Goal: Task Accomplishment & Management: Complete application form

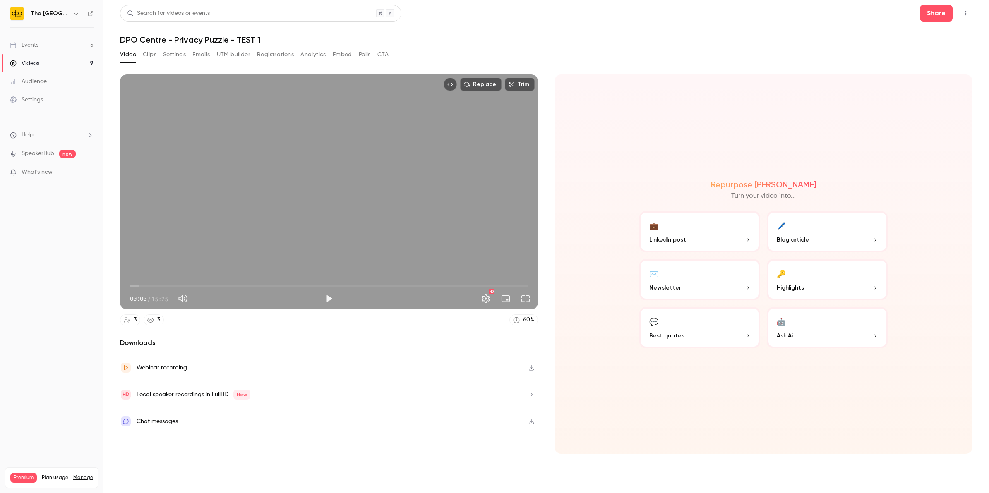
click at [36, 40] on link "Events 5" at bounding box center [52, 45] width 104 height 18
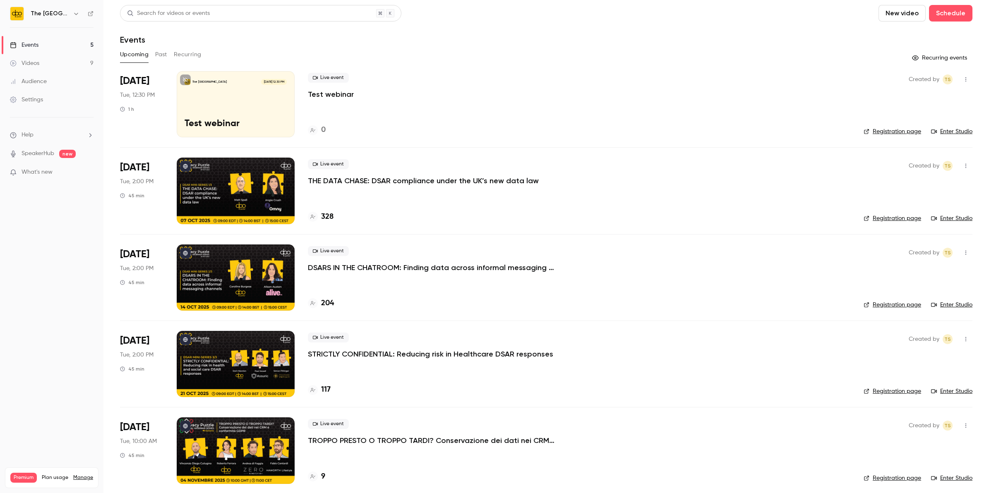
drag, startPoint x: 43, startPoint y: 11, endPoint x: 48, endPoint y: 13, distance: 5.0
click at [43, 11] on h6 "The [GEOGRAPHIC_DATA]" at bounding box center [50, 14] width 39 height 8
click at [73, 15] on icon "button" at bounding box center [76, 13] width 7 height 7
click at [55, 52] on div "The DPO Centre t.swann@dpocentre.com Billing Premium New channel Log out" at bounding box center [84, 82] width 155 height 97
click at [48, 59] on div "The DPO Centre t.swann@dpocentre.com Billing Premium New channel Log out" at bounding box center [84, 82] width 155 height 97
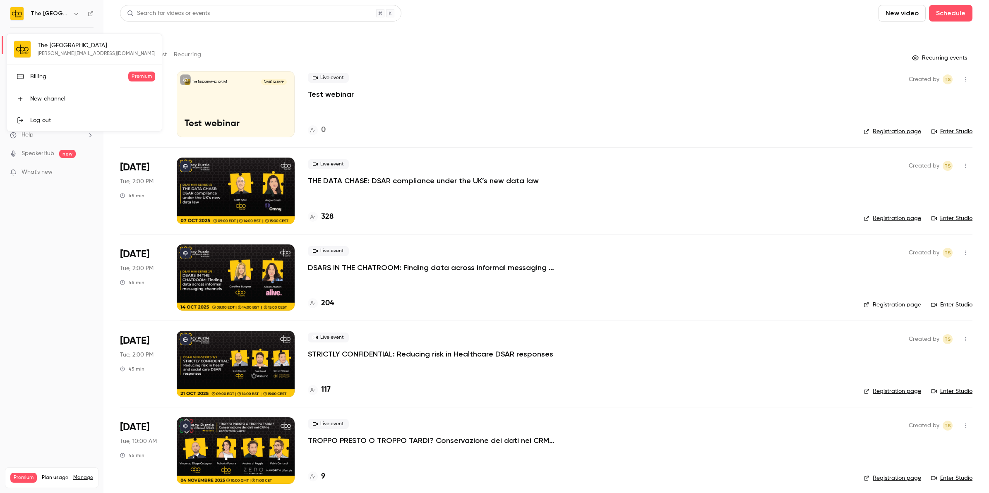
click at [18, 11] on div at bounding box center [494, 246] width 989 height 493
click at [17, 11] on img at bounding box center [16, 13] width 13 height 13
click at [384, 36] on div "Events" at bounding box center [546, 40] width 853 height 10
click at [896, 10] on button "New video" at bounding box center [902, 13] width 47 height 17
click at [506, 44] on div at bounding box center [494, 246] width 989 height 493
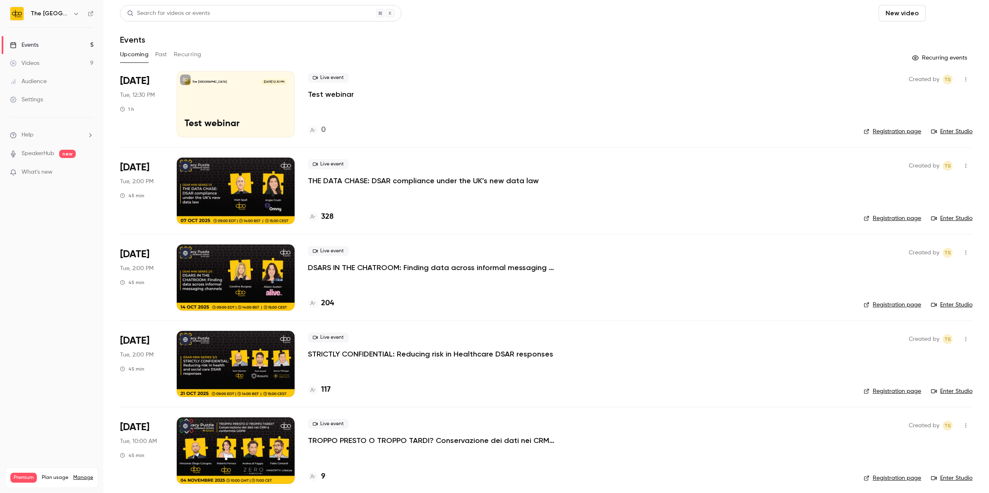
click at [947, 13] on button "Schedule" at bounding box center [950, 13] width 43 height 17
click at [798, 40] on div at bounding box center [494, 246] width 989 height 493
click at [941, 10] on button "Schedule" at bounding box center [950, 13] width 43 height 17
click at [909, 38] on div "One time event" at bounding box center [926, 36] width 63 height 8
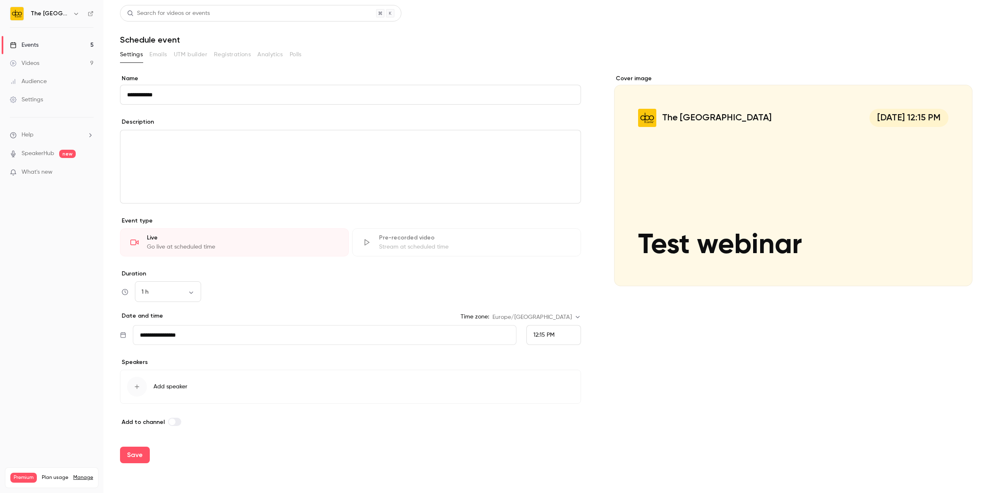
type input "**********"
click at [181, 149] on div "editor" at bounding box center [350, 166] width 460 height 73
click at [214, 172] on div "**********" at bounding box center [350, 166] width 460 height 73
click at [181, 171] on p "**********" at bounding box center [350, 167] width 447 height 10
drag, startPoint x: 181, startPoint y: 160, endPoint x: 100, endPoint y: 148, distance: 81.6
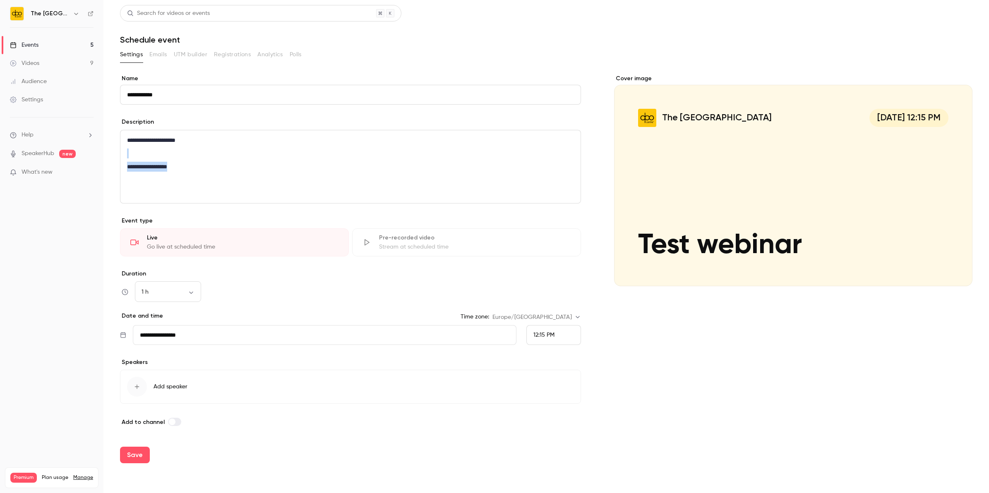
click at [100, 148] on div "**********" at bounding box center [494, 246] width 989 height 493
drag, startPoint x: 231, startPoint y: 148, endPoint x: 12, endPoint y: 106, distance: 223.0
click at [12, 106] on div "**********" at bounding box center [494, 246] width 989 height 493
copy div "**********"
click at [50, 43] on link "Events 5" at bounding box center [52, 45] width 104 height 18
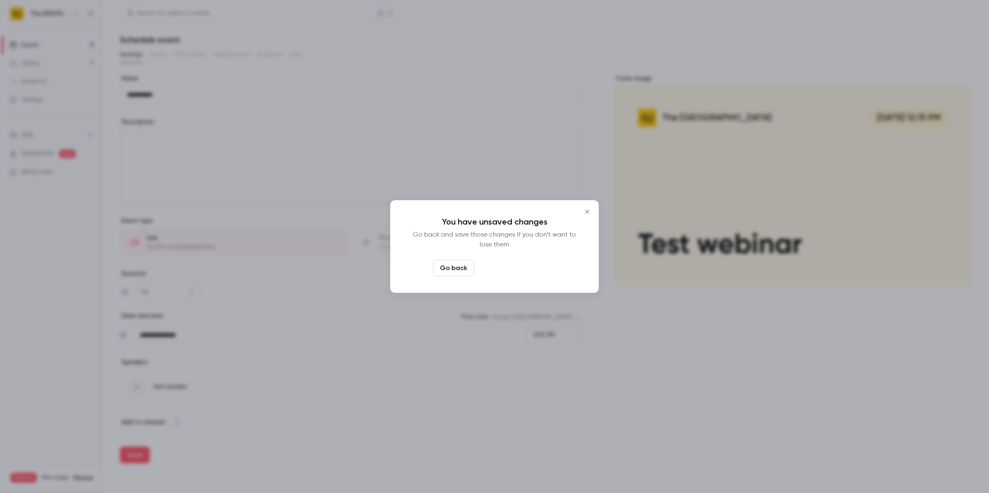
click at [489, 270] on button "Leave page anyway" at bounding box center [517, 268] width 79 height 17
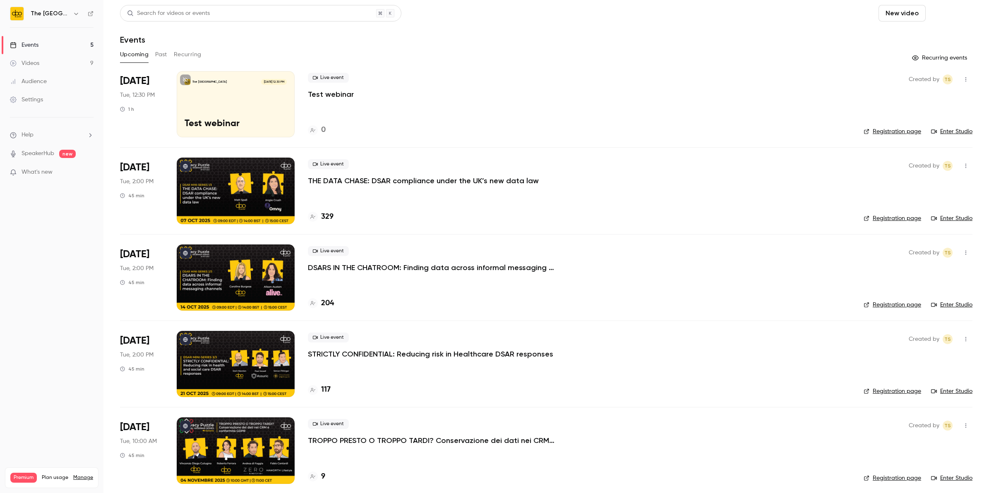
click at [942, 12] on button "Schedule" at bounding box center [950, 13] width 43 height 17
click at [919, 33] on div "One time event" at bounding box center [926, 36] width 63 height 8
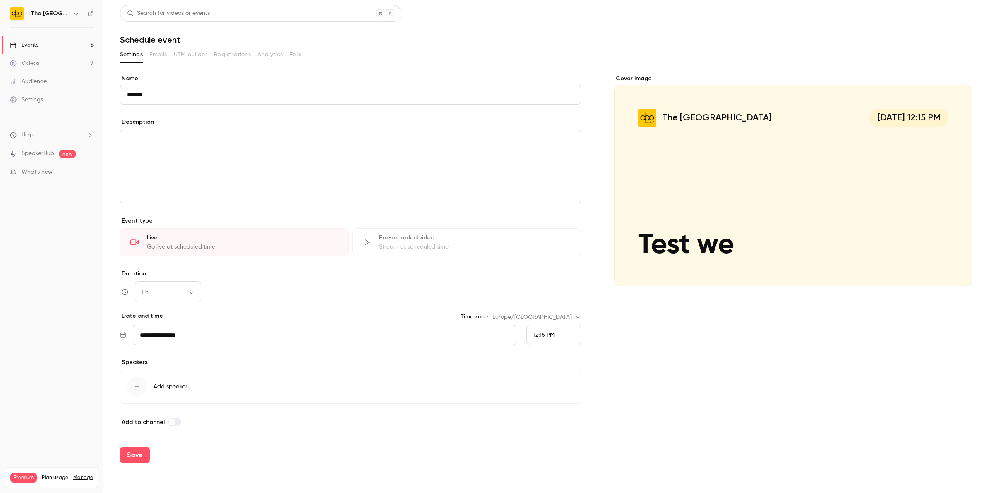
type input "*******"
click at [76, 44] on link "Events 5" at bounding box center [52, 45] width 104 height 18
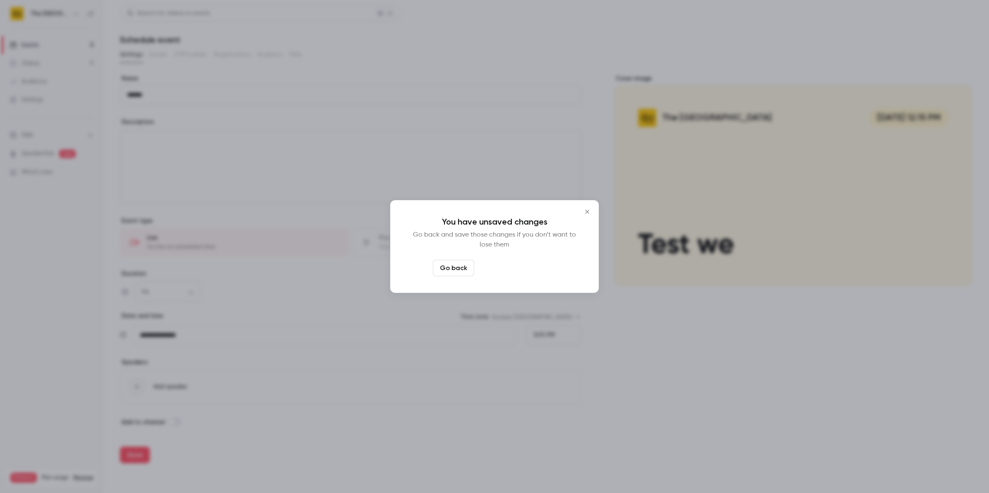
click at [489, 268] on button "Leave page anyway" at bounding box center [517, 268] width 79 height 17
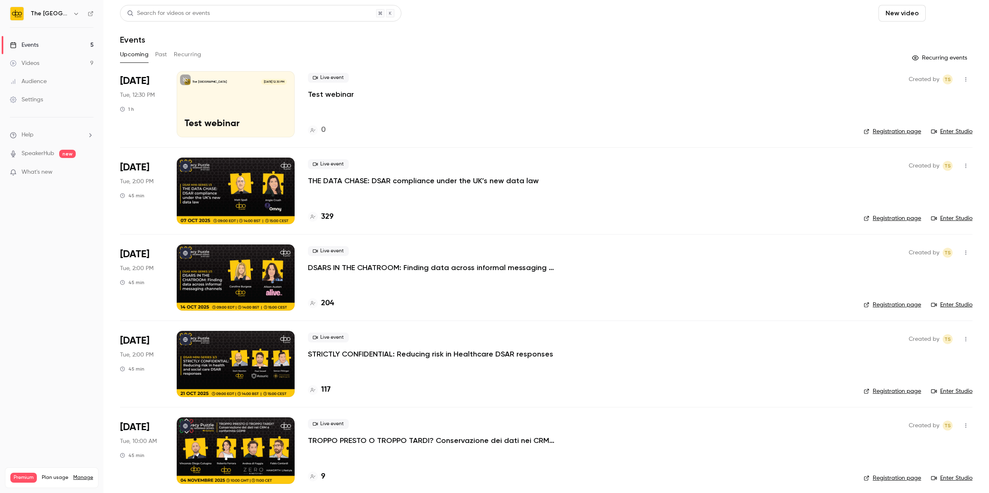
click at [941, 15] on button "Schedule" at bounding box center [950, 13] width 43 height 17
click at [913, 34] on div "One time event" at bounding box center [926, 36] width 63 height 8
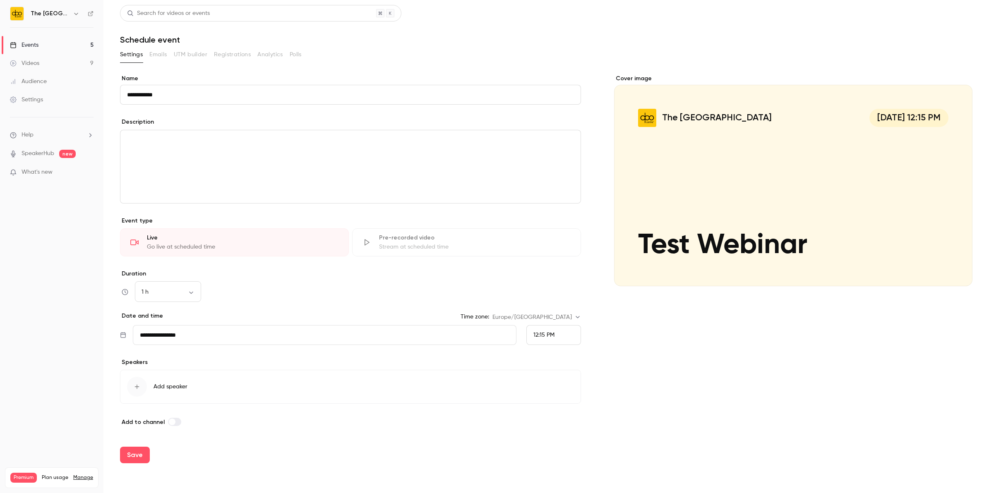
type input "**********"
click at [170, 139] on p "editor" at bounding box center [350, 140] width 447 height 10
paste div "editor"
click at [184, 294] on body "**********" at bounding box center [494, 246] width 989 height 493
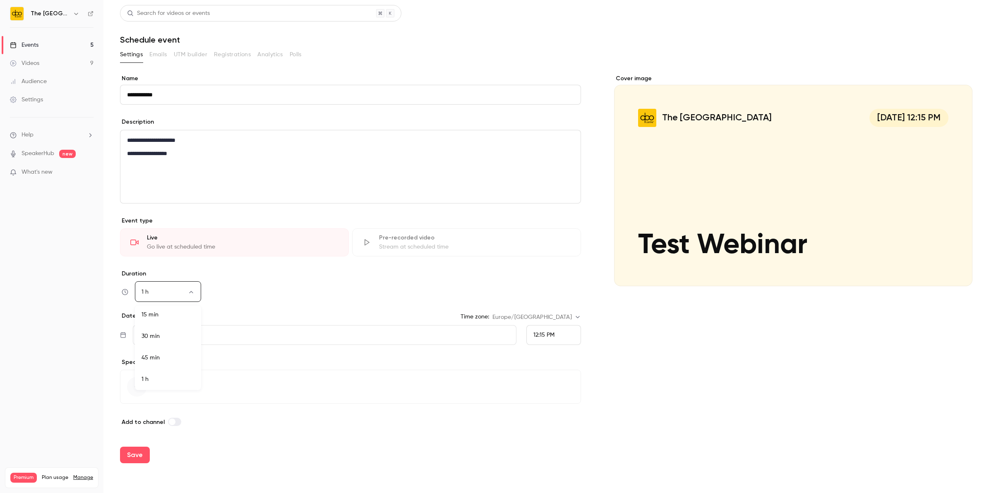
click at [270, 328] on div at bounding box center [494, 246] width 989 height 493
click at [270, 334] on input "**********" at bounding box center [324, 335] width 383 height 20
click at [555, 336] on span "12:15 PM" at bounding box center [544, 335] width 21 height 6
click at [139, 387] on div at bounding box center [494, 246] width 989 height 493
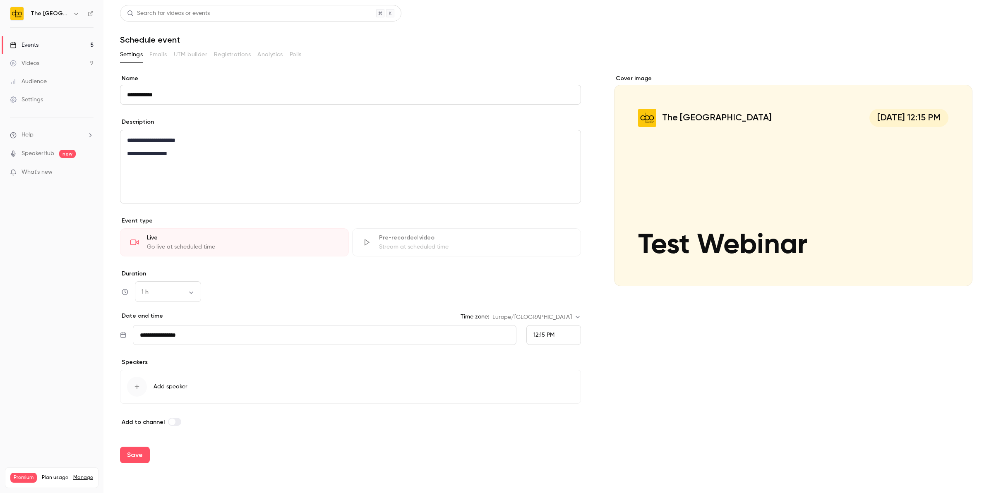
click at [137, 387] on icon "button" at bounding box center [137, 387] width 5 height 5
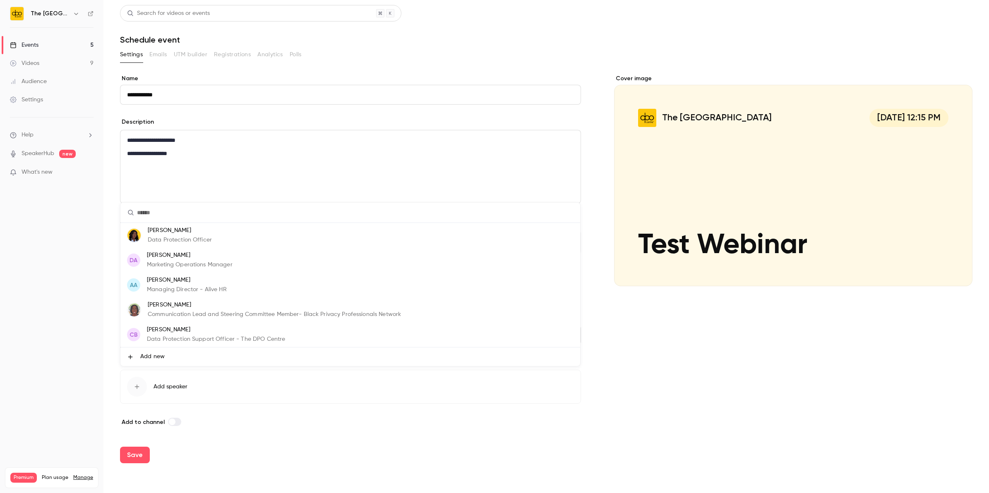
scroll to position [49, 0]
click at [153, 357] on span "Add new" at bounding box center [152, 357] width 24 height 9
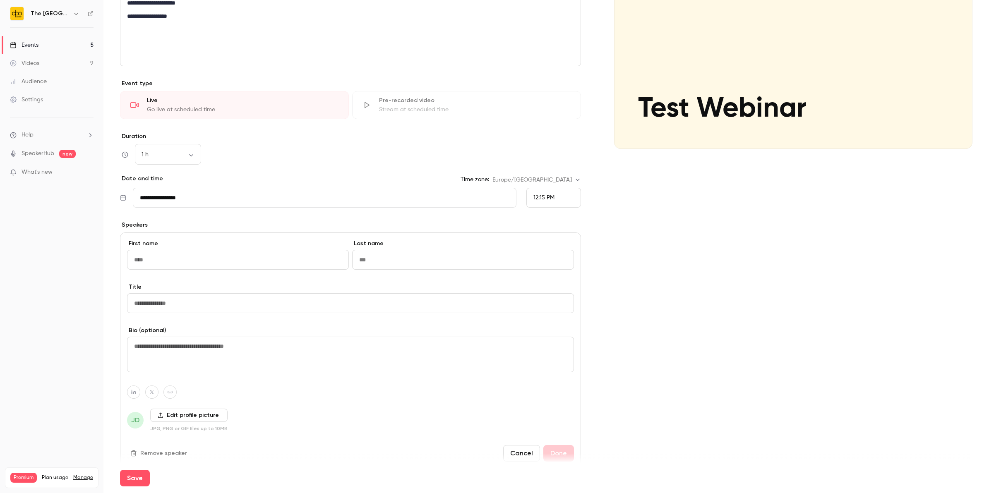
scroll to position [155, 0]
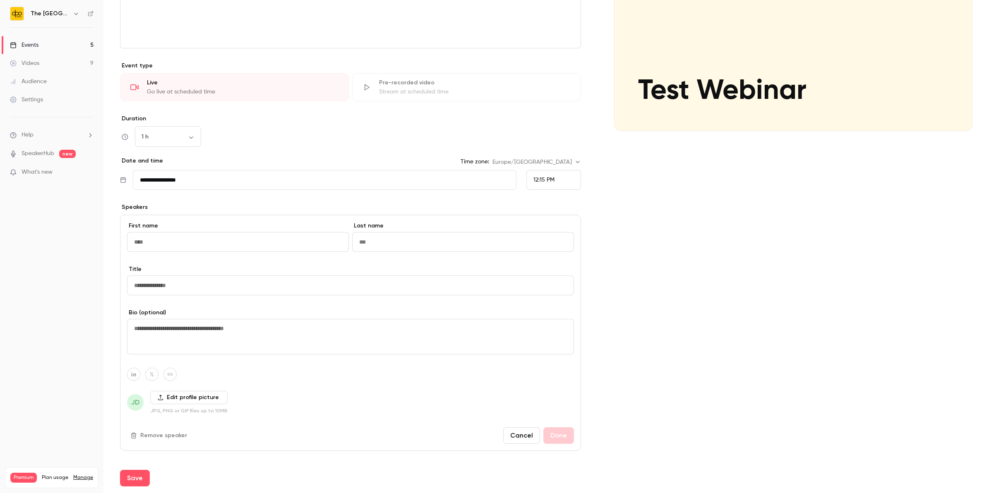
click at [528, 433] on button "Cancel" at bounding box center [521, 436] width 37 height 17
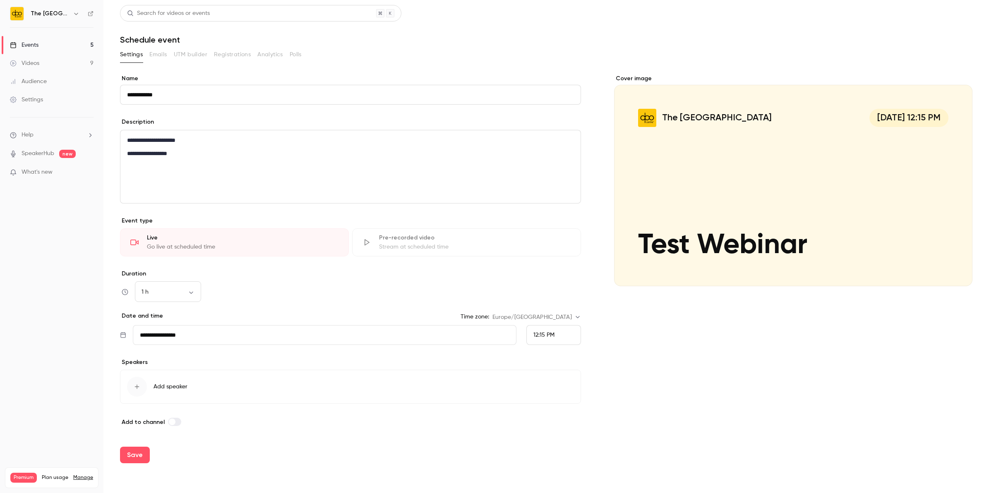
click at [171, 424] on span at bounding box center [172, 422] width 7 height 7
click at [129, 462] on button "Save" at bounding box center [135, 455] width 30 height 17
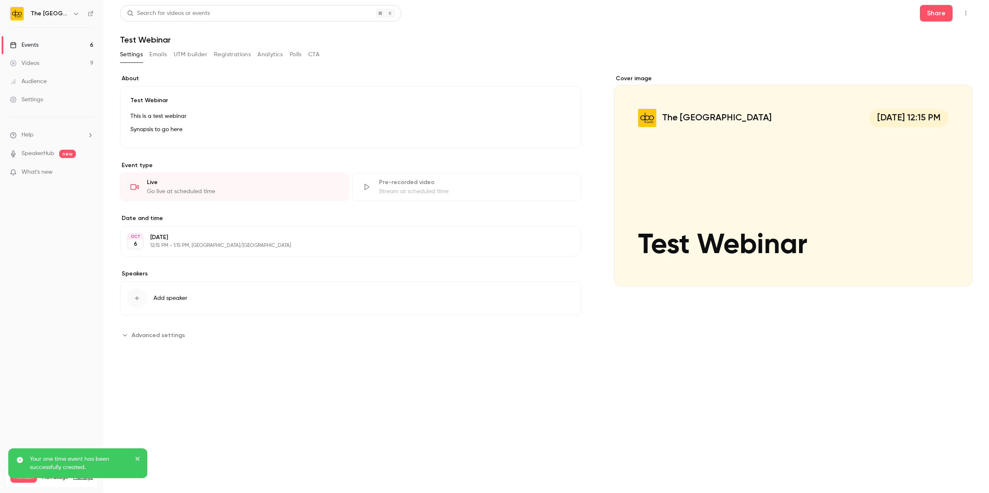
click at [152, 55] on button "Emails" at bounding box center [157, 54] width 17 height 13
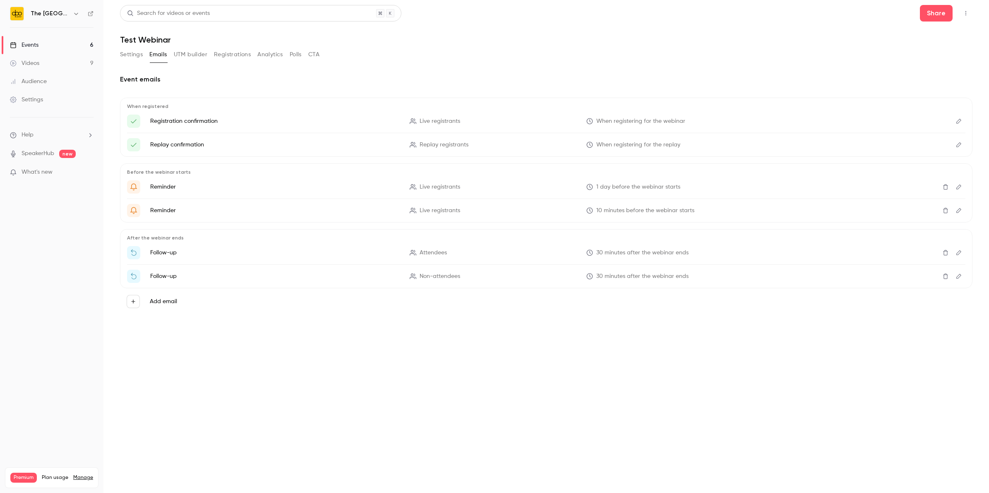
click at [183, 57] on button "UTM builder" at bounding box center [191, 54] width 34 height 13
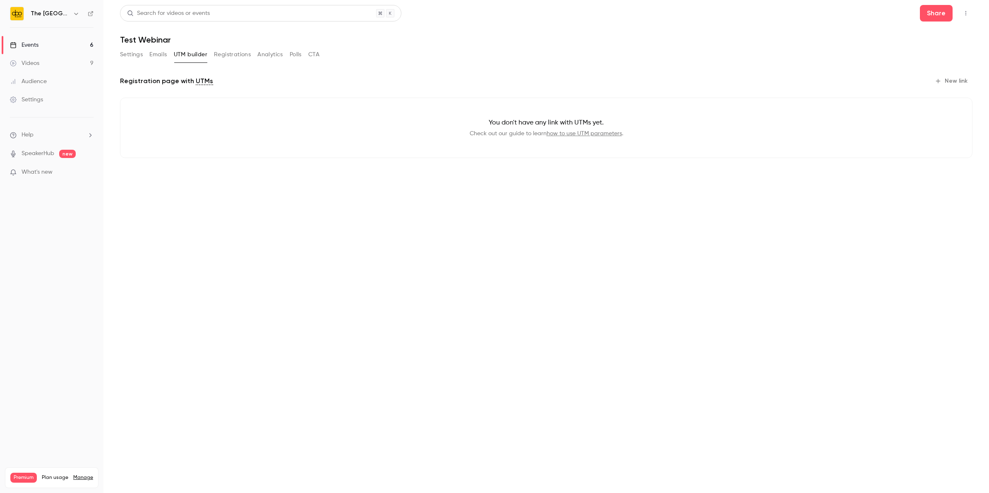
click at [955, 78] on button "New link" at bounding box center [952, 81] width 41 height 13
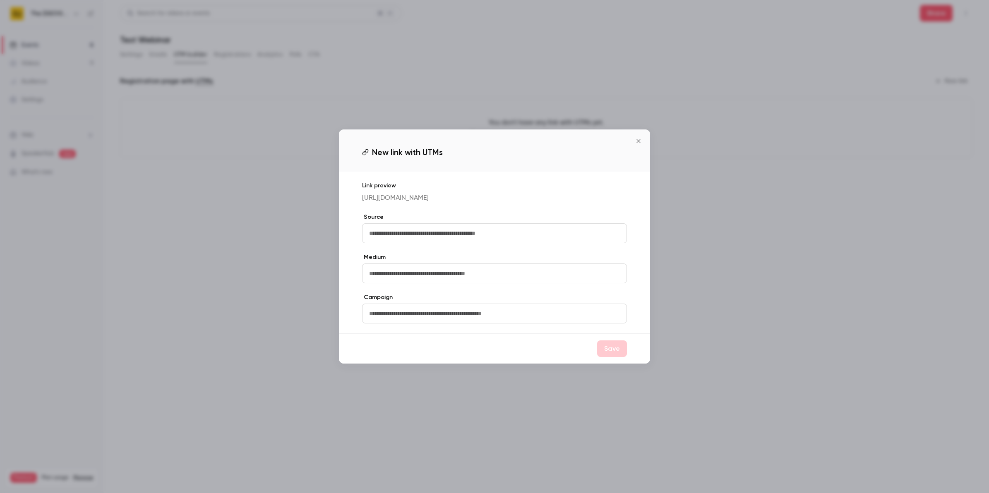
click at [392, 234] on input "text" at bounding box center [494, 234] width 265 height 20
click at [634, 143] on icon "Close" at bounding box center [639, 141] width 10 height 7
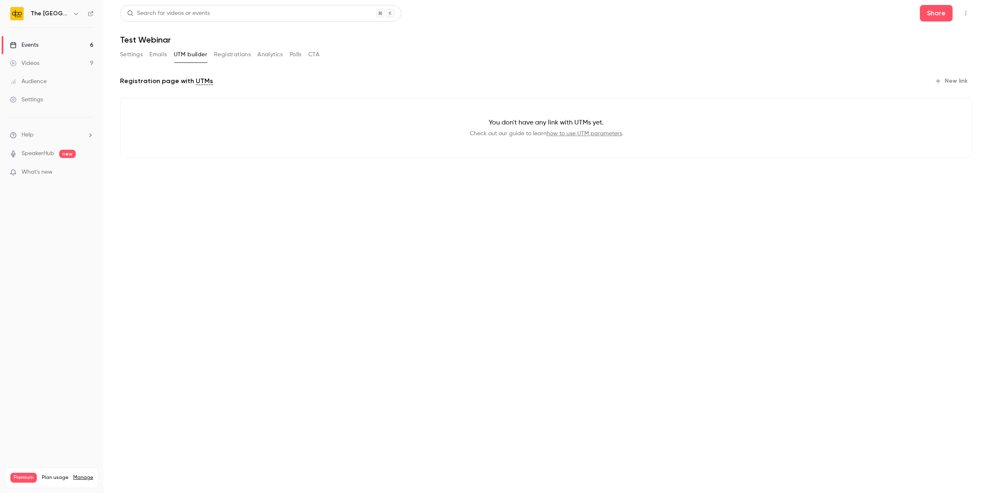
click at [62, 44] on link "Events 6" at bounding box center [52, 45] width 104 height 18
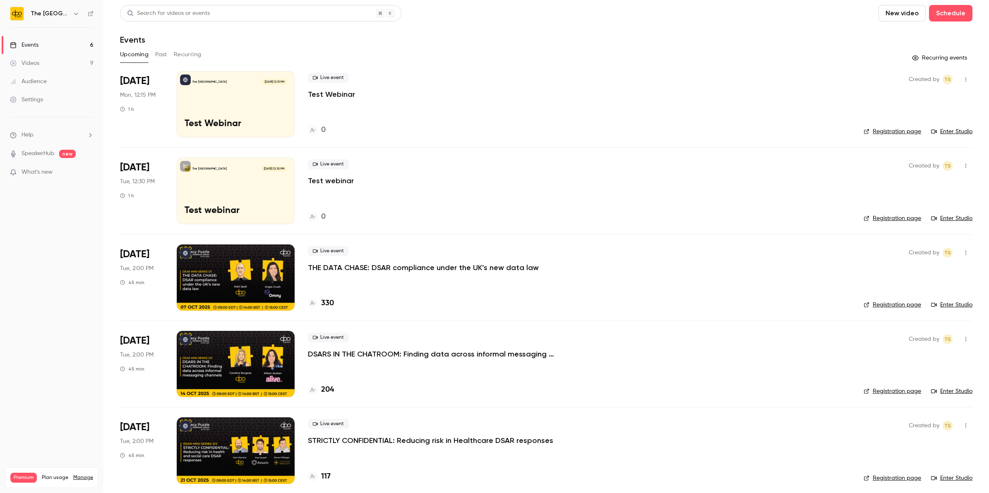
click at [332, 265] on p "THE DATA CHASE: DSAR compliance under the UK’s new data law" at bounding box center [423, 268] width 231 height 10
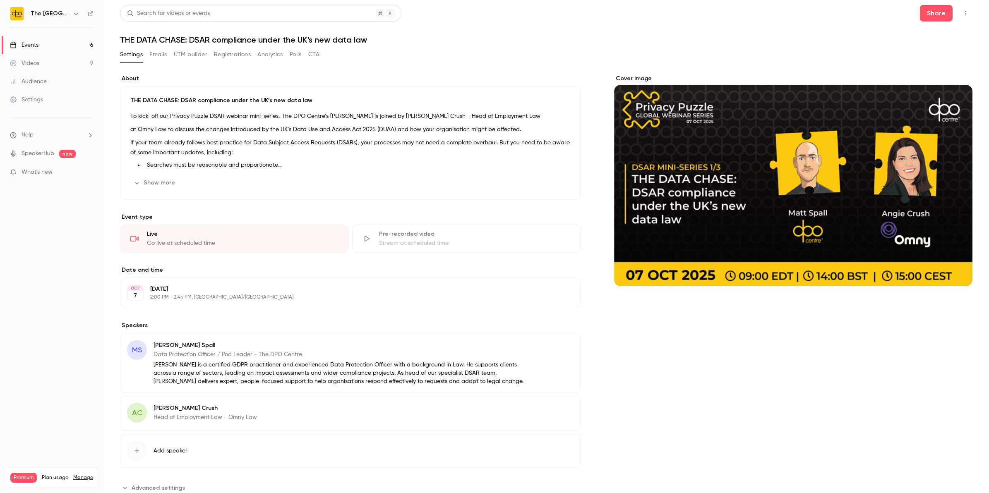
click at [198, 54] on button "UTM builder" at bounding box center [191, 54] width 34 height 13
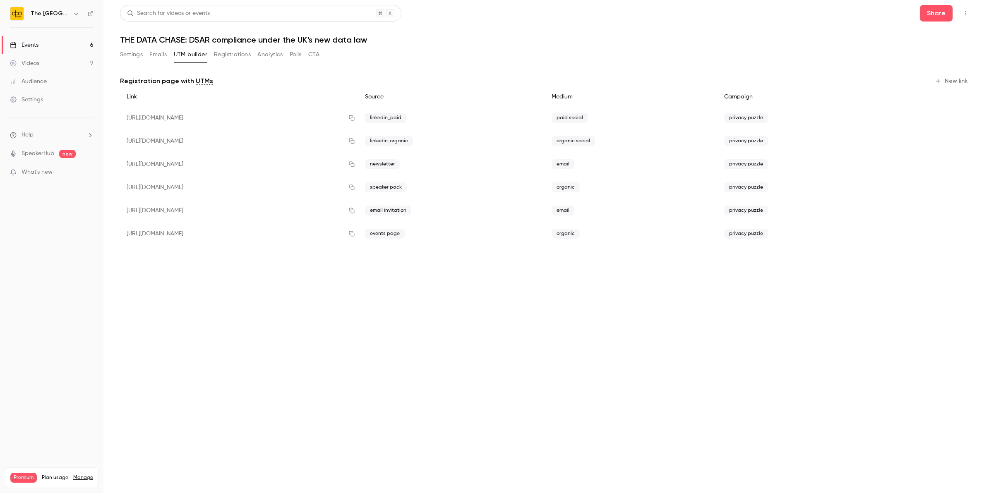
click at [46, 51] on link "Events 6" at bounding box center [52, 45] width 104 height 18
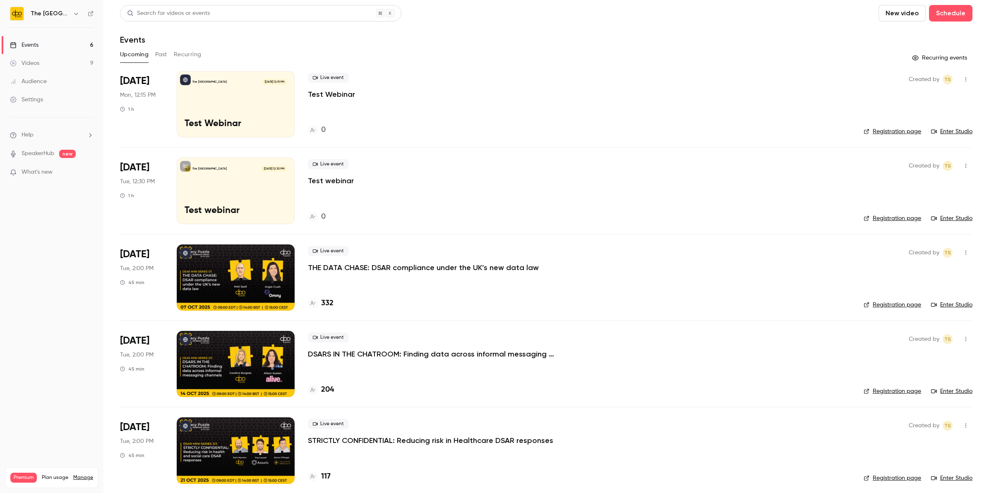
click at [228, 110] on div "The DPO Centre Oct 6, 12:15 PM Test Webinar" at bounding box center [236, 104] width 118 height 66
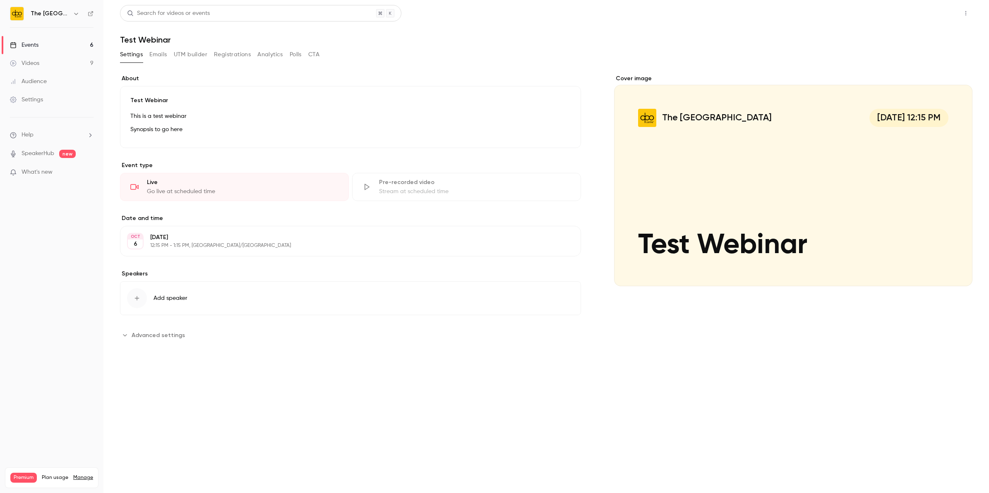
click at [940, 7] on button "Share" at bounding box center [936, 13] width 33 height 17
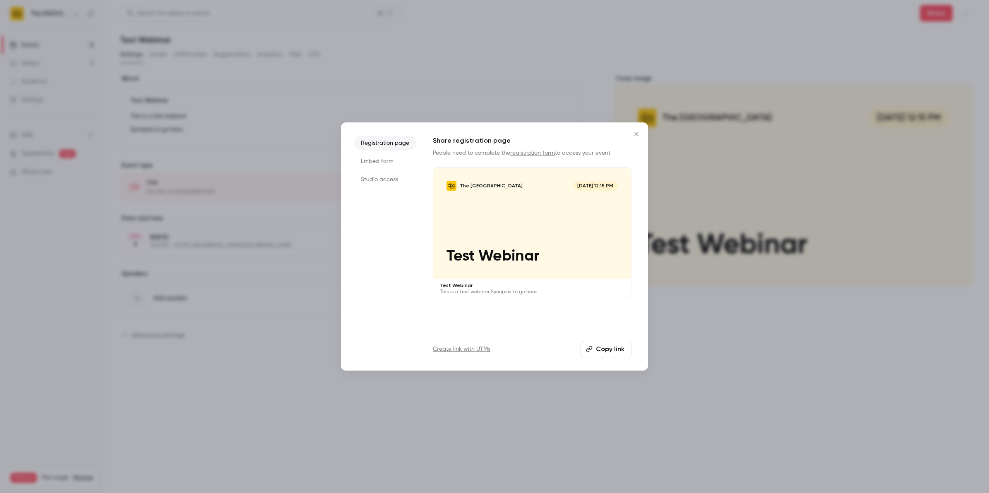
click at [640, 135] on icon "Close" at bounding box center [637, 134] width 10 height 7
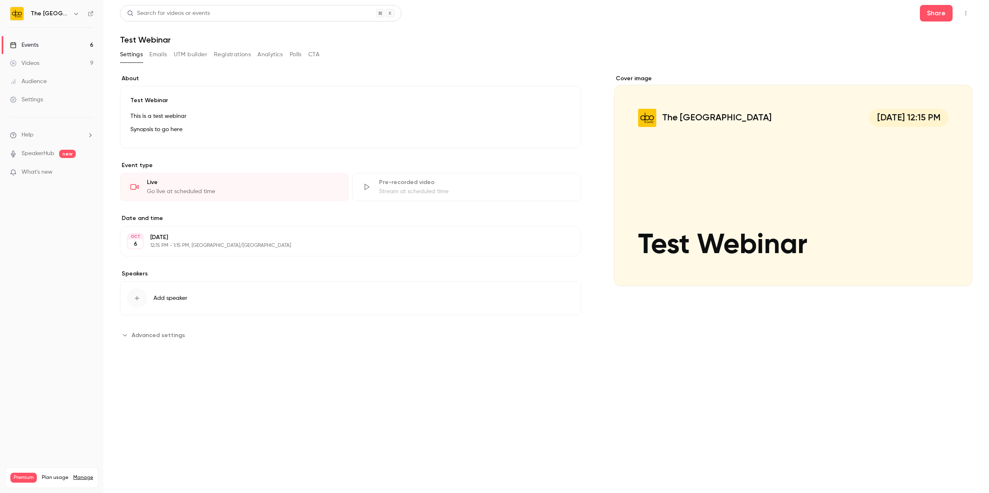
click at [973, 13] on main "**********" at bounding box center [547, 246] width 886 height 493
click at [970, 12] on button "button" at bounding box center [966, 13] width 13 height 13
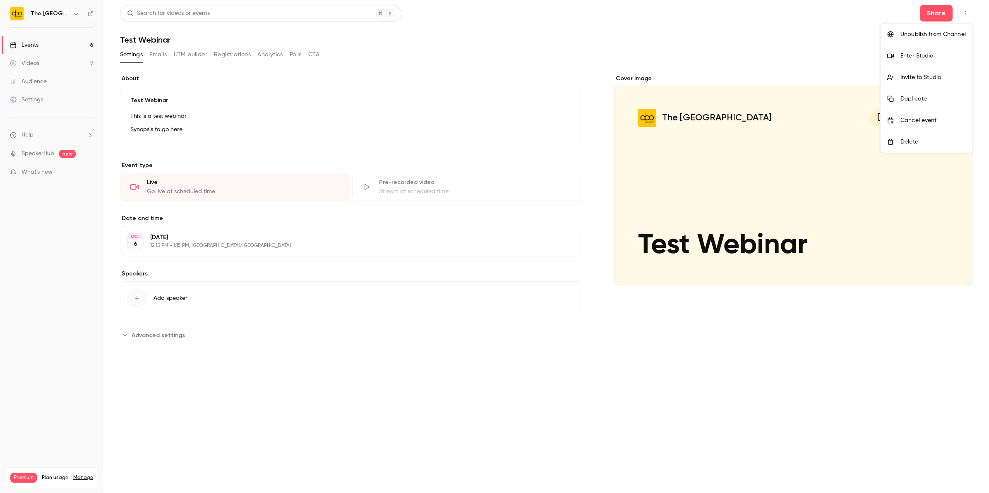
click at [77, 49] on div at bounding box center [494, 246] width 989 height 493
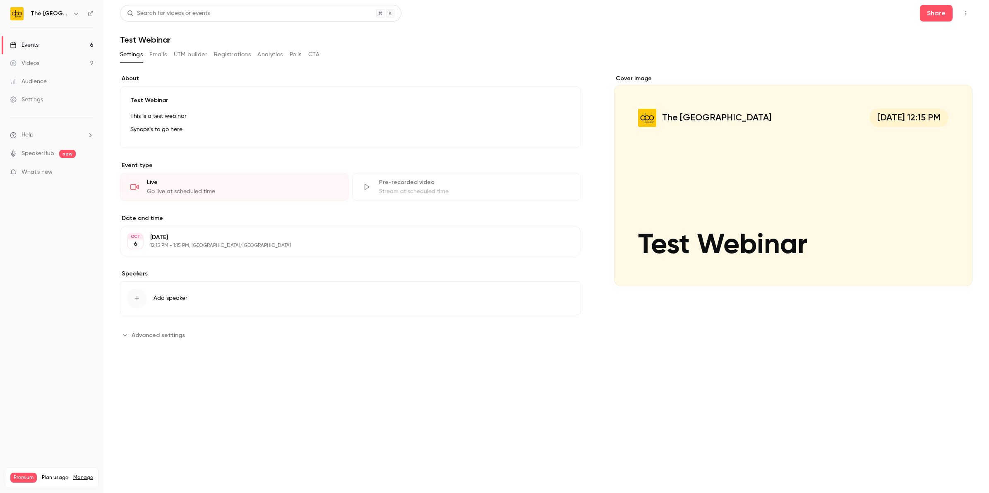
click at [74, 44] on link "Events 6" at bounding box center [52, 45] width 104 height 18
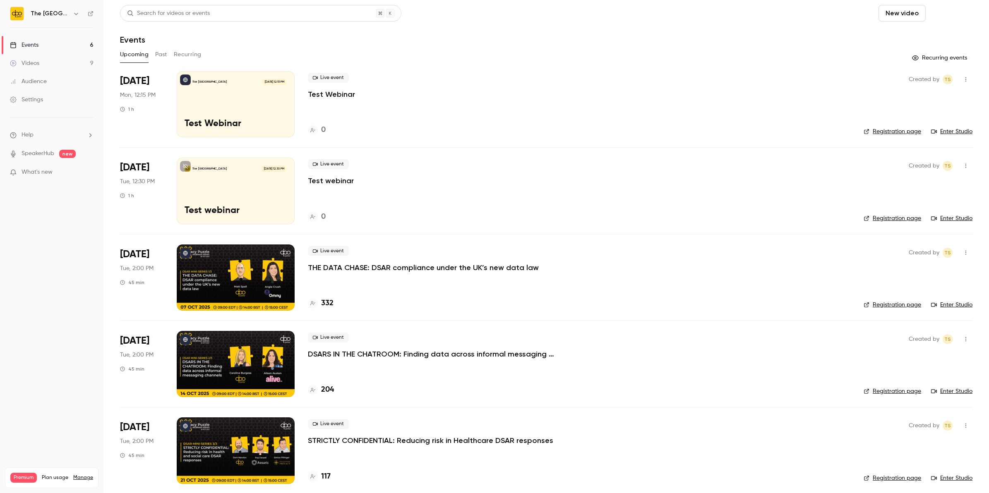
click at [948, 15] on button "Schedule" at bounding box center [950, 13] width 43 height 17
click at [904, 32] on div "One time event" at bounding box center [926, 36] width 63 height 8
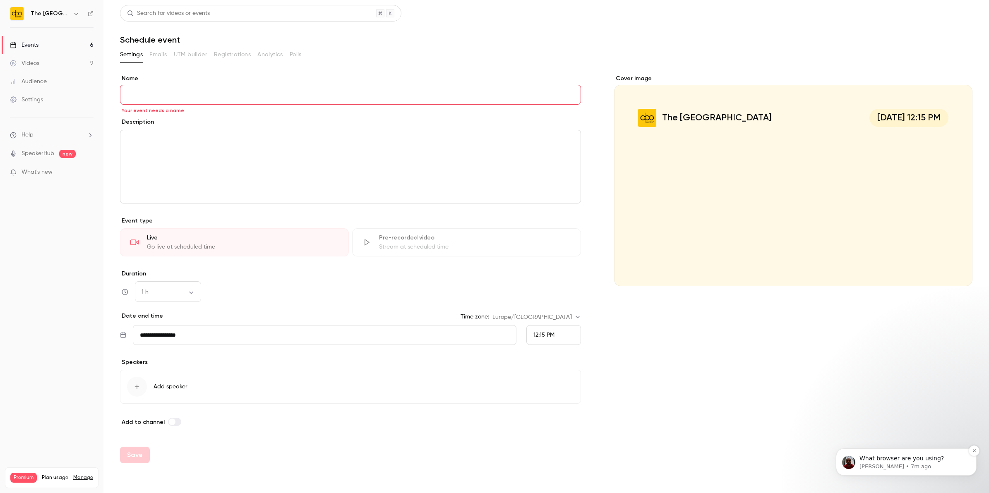
click at [882, 470] on p "[PERSON_NAME] • 7m ago" at bounding box center [913, 466] width 107 height 7
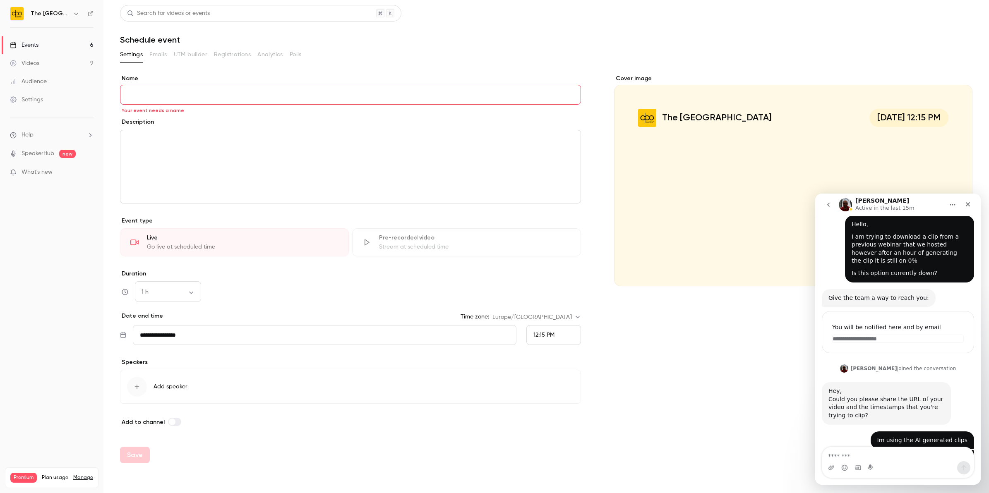
scroll to position [102, 0]
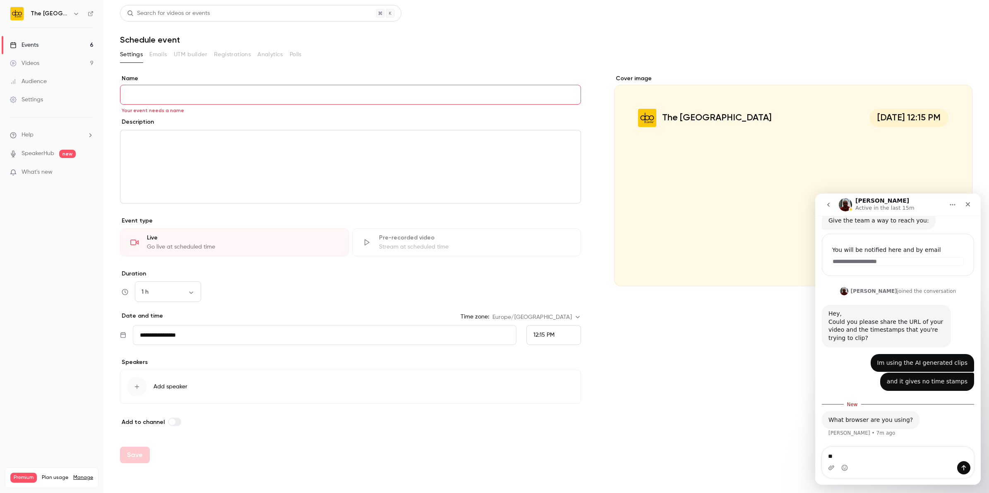
type textarea "*"
type textarea "**********"
click at [963, 472] on button "Send a message…" at bounding box center [964, 468] width 13 height 13
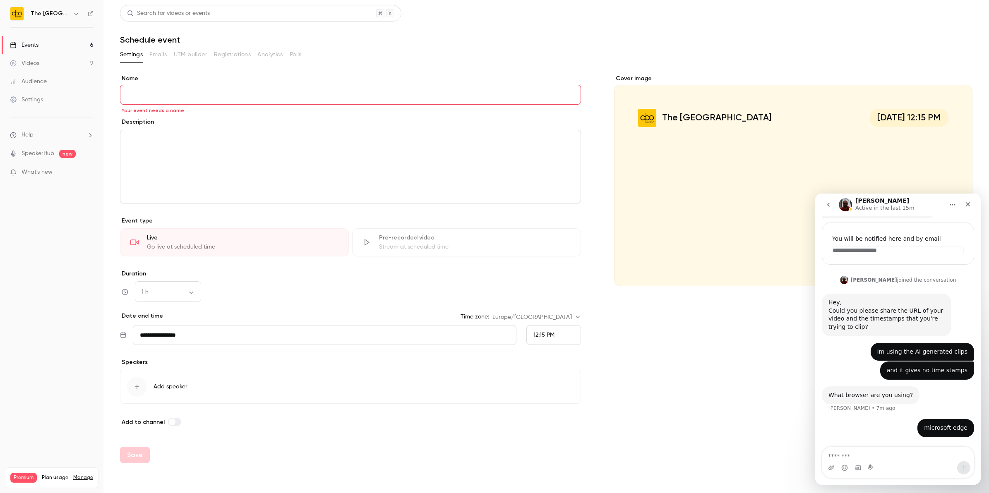
click at [38, 39] on link "Events 6" at bounding box center [52, 45] width 104 height 18
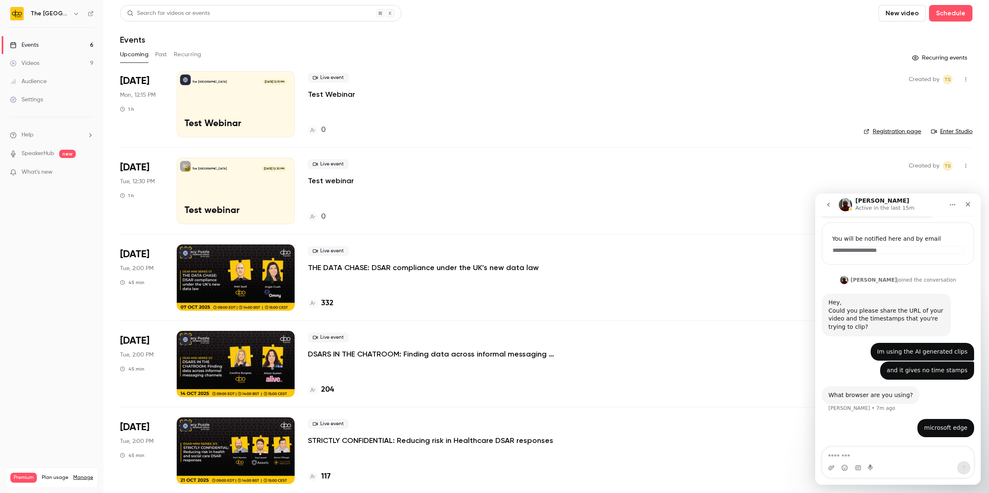
click at [960, 83] on button "button" at bounding box center [966, 79] width 13 height 13
click at [916, 181] on li "Delete" at bounding box center [919, 187] width 89 height 22
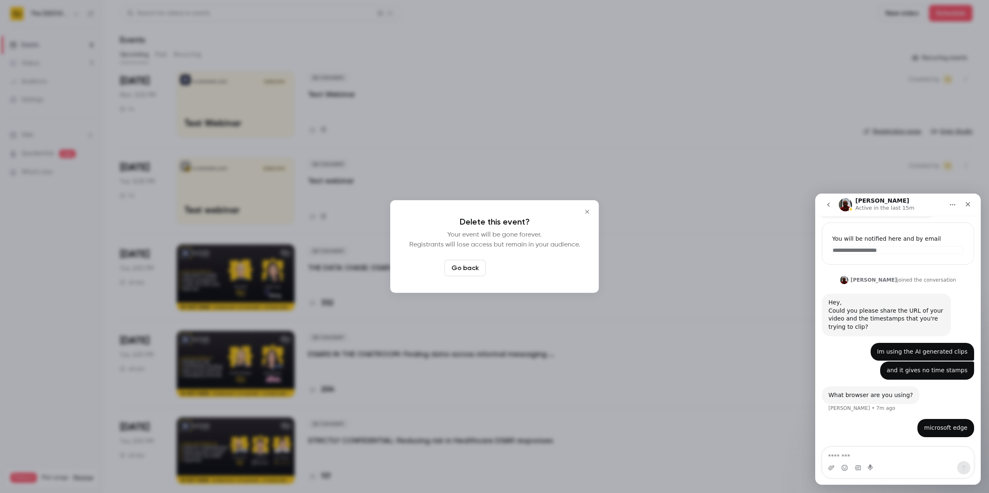
click at [516, 265] on button "Delete event" at bounding box center [516, 268] width 55 height 17
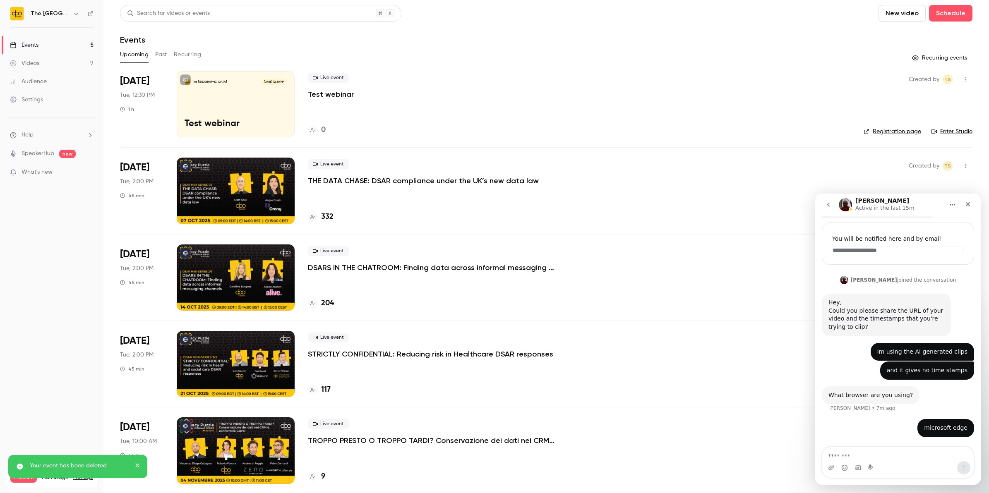
click at [281, 101] on div "The DPO Centre Oct 7, 12:30 PM Test webinar" at bounding box center [236, 104] width 118 height 66
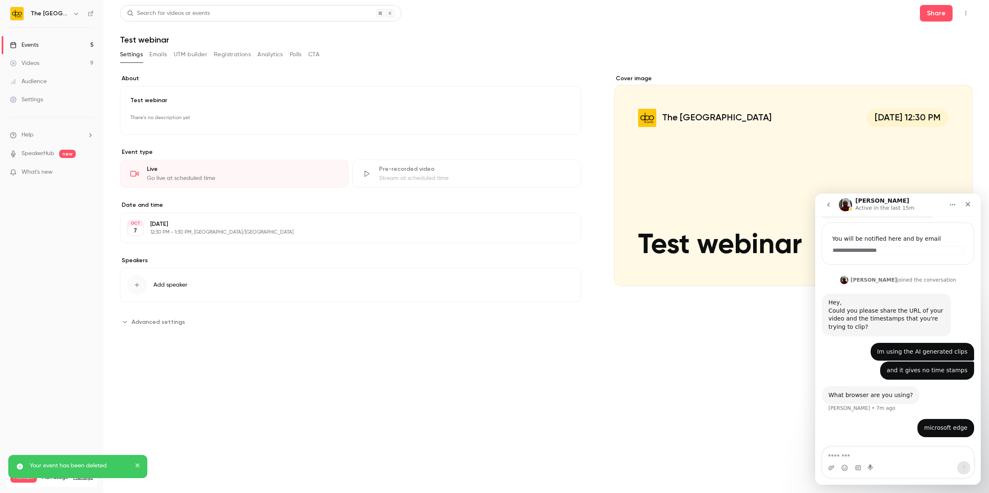
click at [204, 222] on p "Tuesday, October 7" at bounding box center [343, 224] width 387 height 8
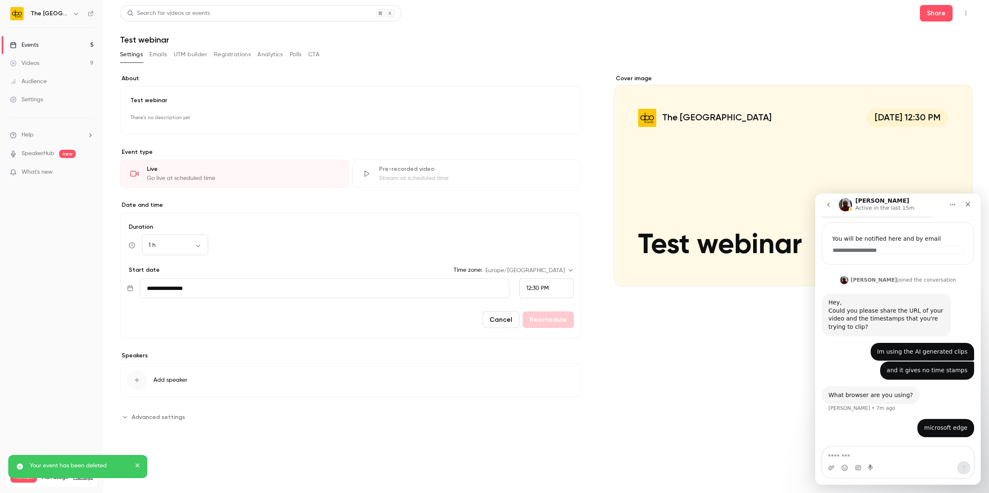
click at [155, 292] on input "**********" at bounding box center [324, 289] width 369 height 20
click at [176, 327] on div "October 2025" at bounding box center [165, 325] width 21 height 10
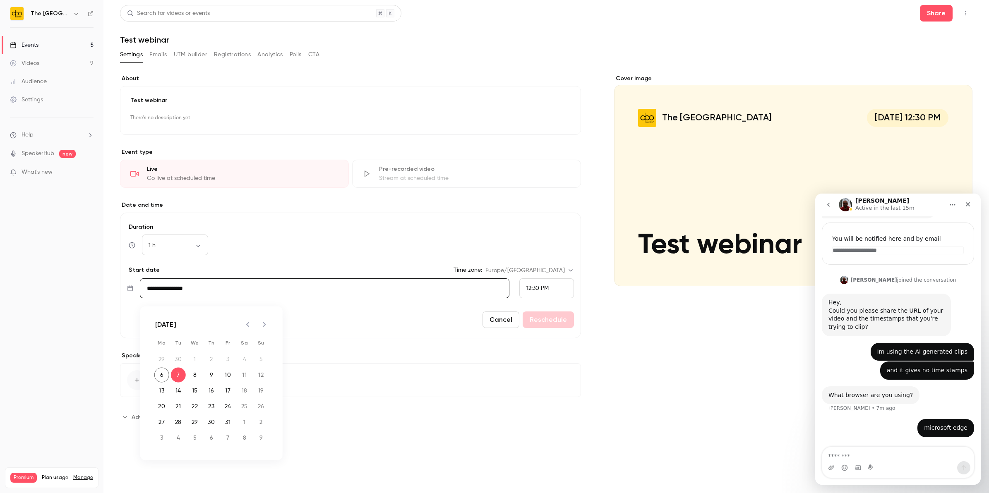
click at [269, 327] on icon "Next month" at bounding box center [265, 325] width 10 height 10
click at [267, 326] on icon "Next month" at bounding box center [265, 325] width 10 height 10
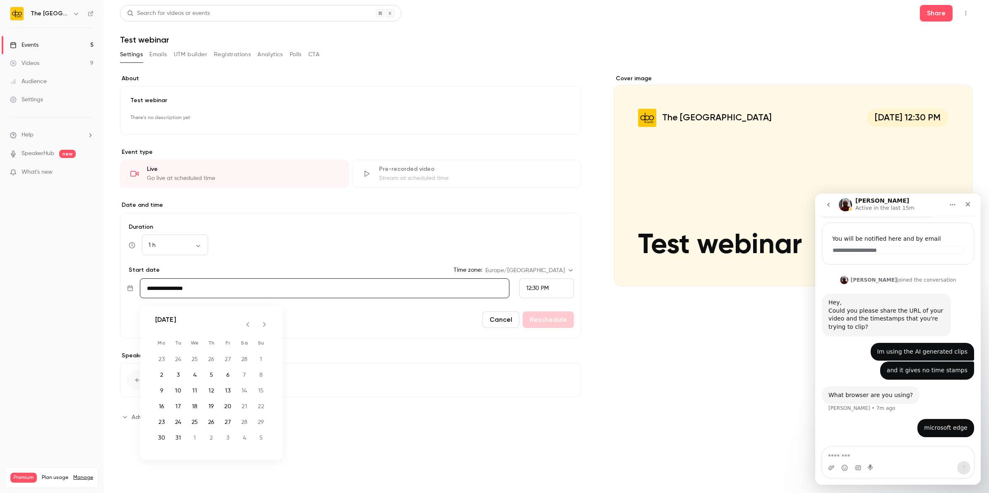
click at [267, 326] on icon "Next month" at bounding box center [265, 325] width 10 height 10
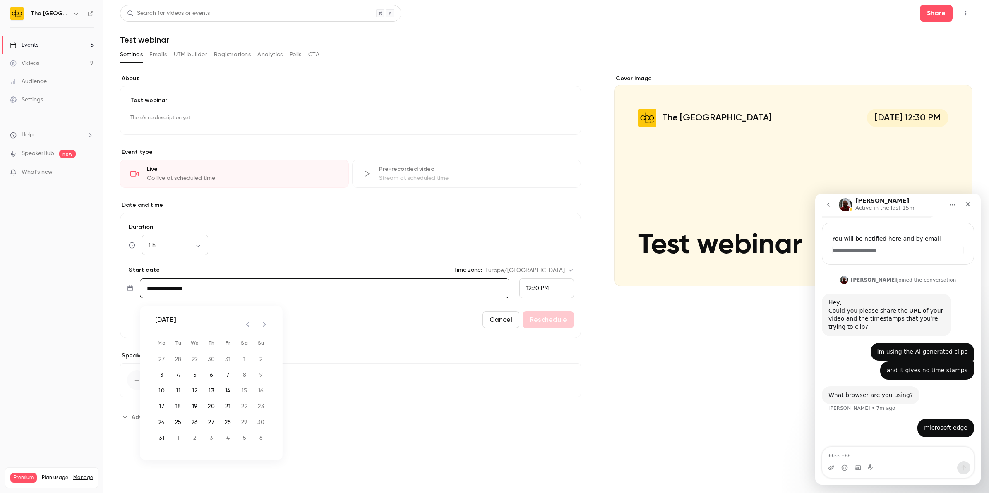
click at [267, 326] on icon "Next month" at bounding box center [265, 325] width 10 height 10
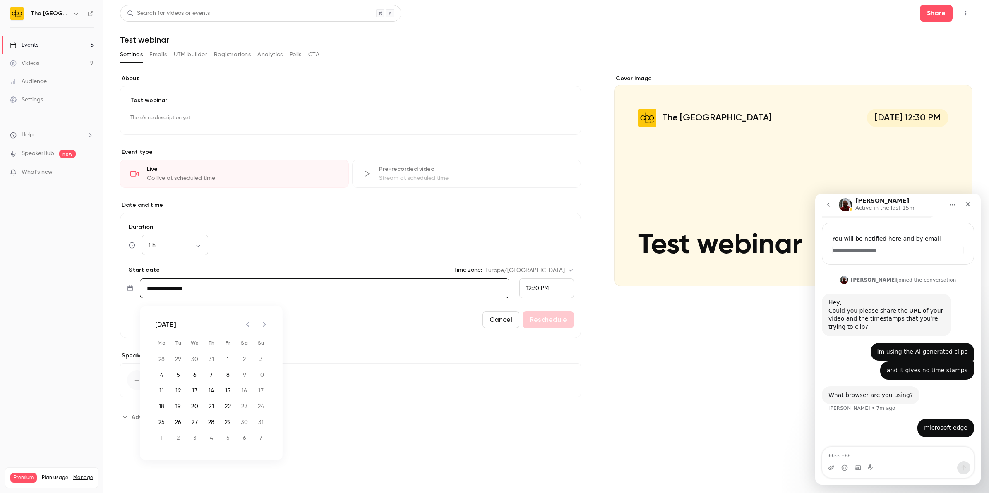
click at [267, 326] on icon "Next month" at bounding box center [265, 325] width 10 height 10
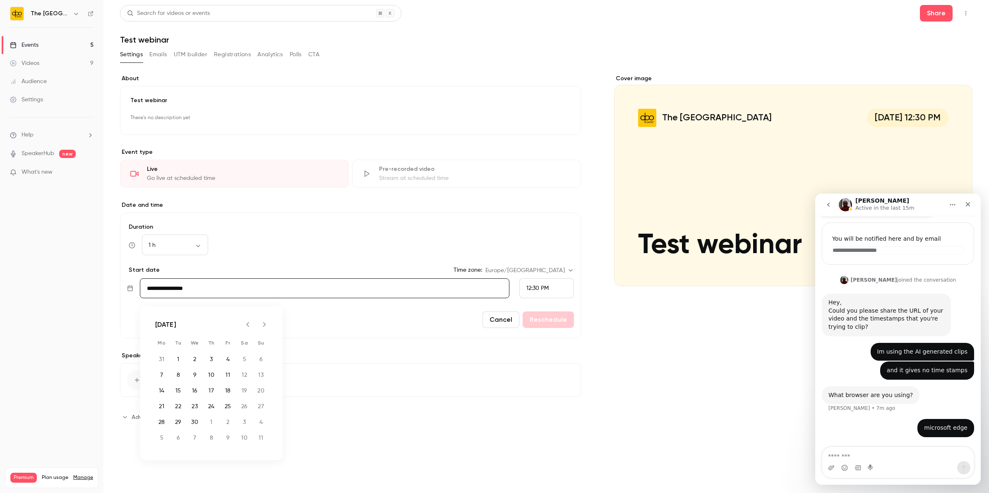
click at [267, 326] on icon "Next month" at bounding box center [265, 325] width 10 height 10
click at [200, 371] on button "6" at bounding box center [195, 375] width 15 height 15
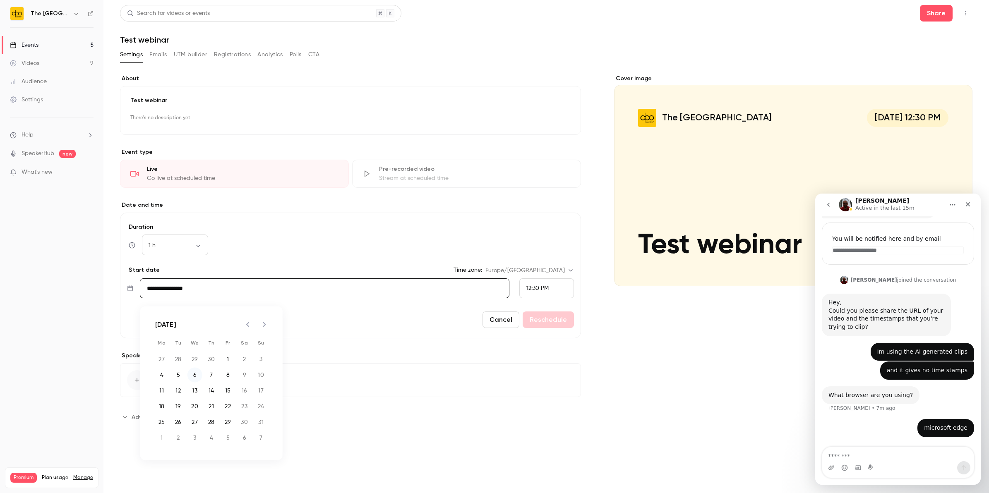
type input "**********"
click at [968, 205] on icon "Close" at bounding box center [968, 204] width 7 height 7
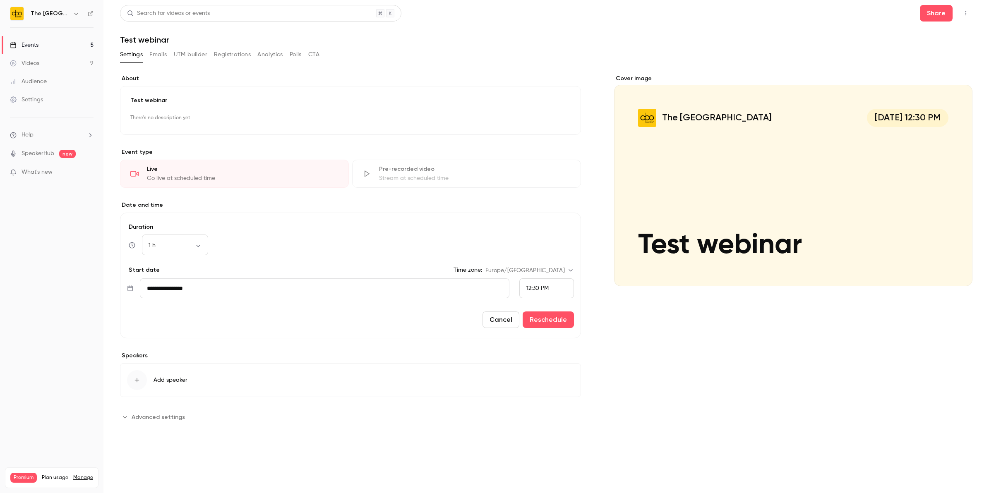
scroll to position [114, 0]
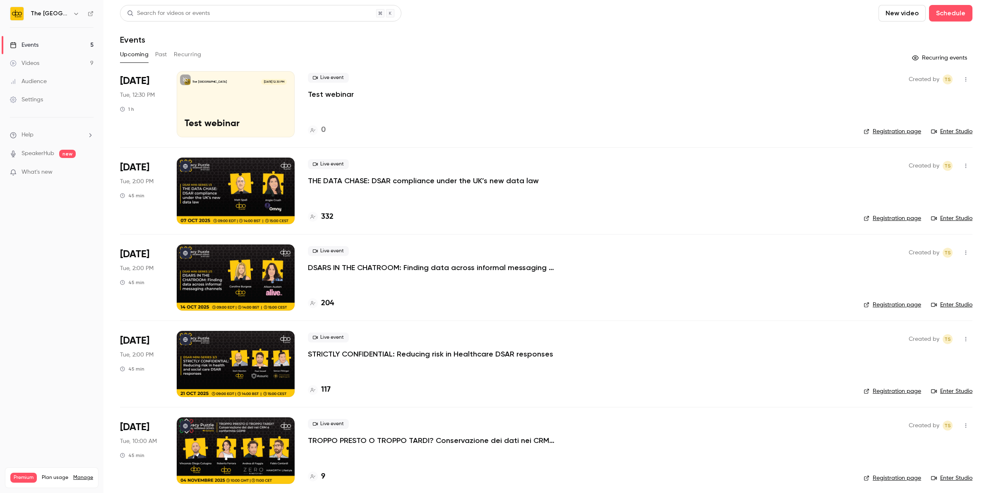
click at [891, 14] on button "New video" at bounding box center [902, 13] width 47 height 17
click at [580, 85] on div at bounding box center [494, 246] width 989 height 493
click at [337, 90] on p "Test webinar" at bounding box center [331, 94] width 46 height 10
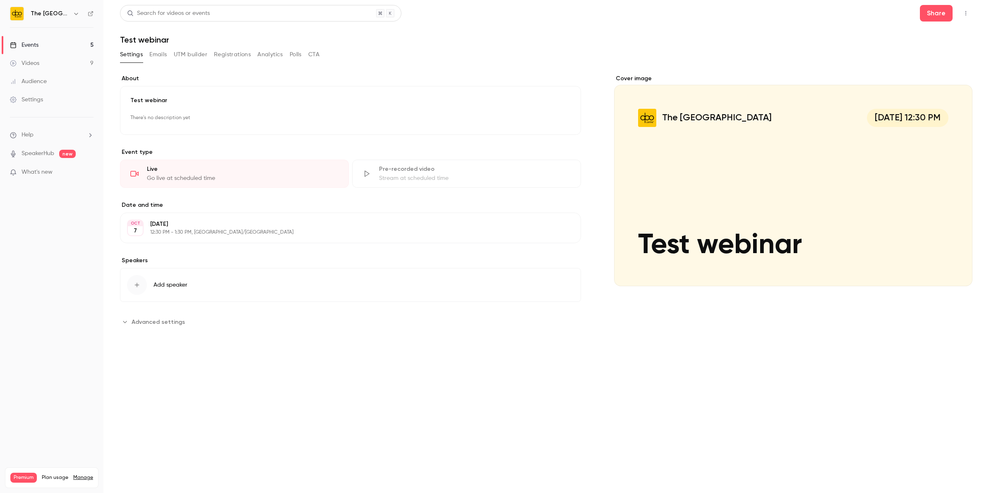
click at [214, 235] on p "12:30 PM - 1:30 PM, Europe/London" at bounding box center [343, 232] width 387 height 7
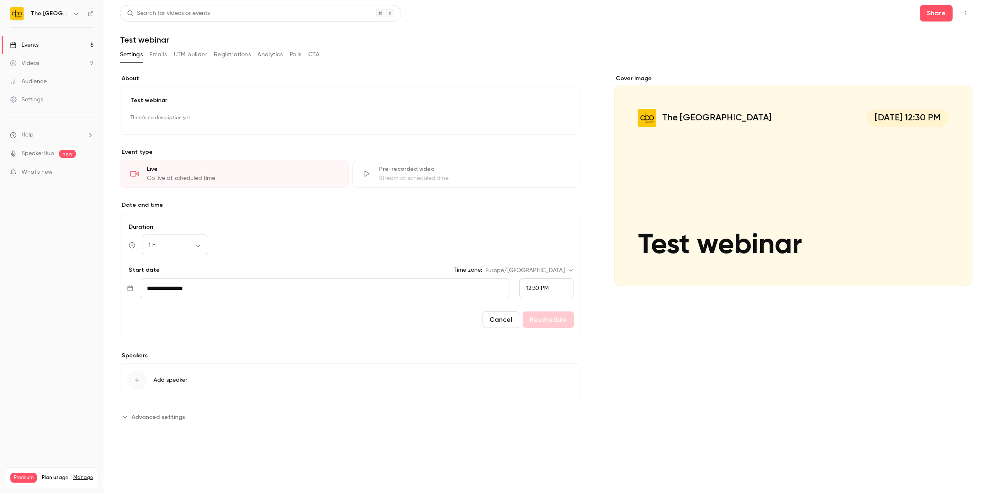
click at [228, 287] on input "**********" at bounding box center [324, 289] width 369 height 20
click at [268, 326] on icon "Next month" at bounding box center [265, 325] width 10 height 10
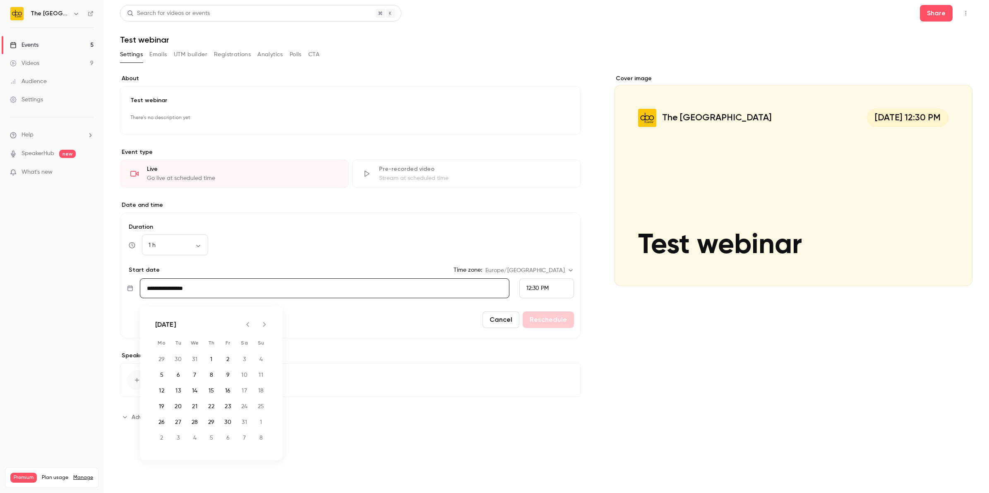
click at [268, 326] on icon "Next month" at bounding box center [265, 325] width 10 height 10
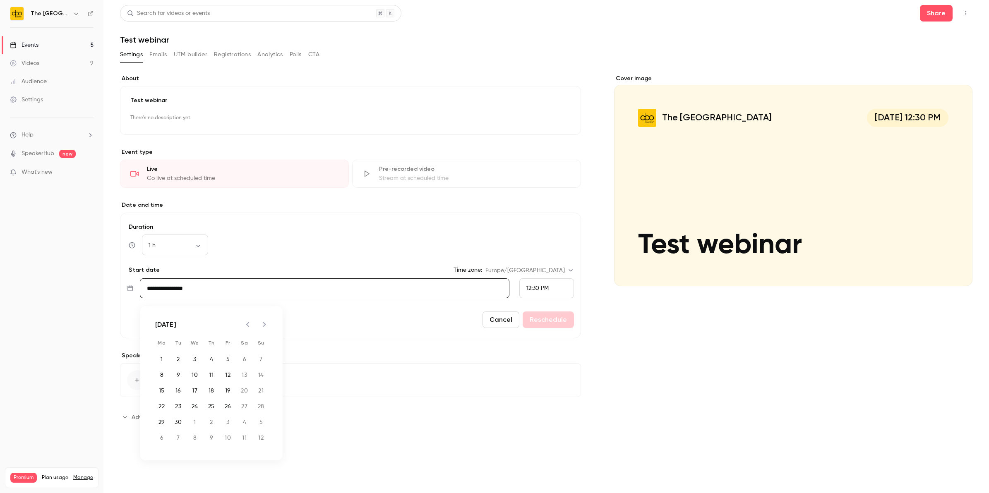
click at [268, 326] on icon "Next month" at bounding box center [265, 325] width 10 height 10
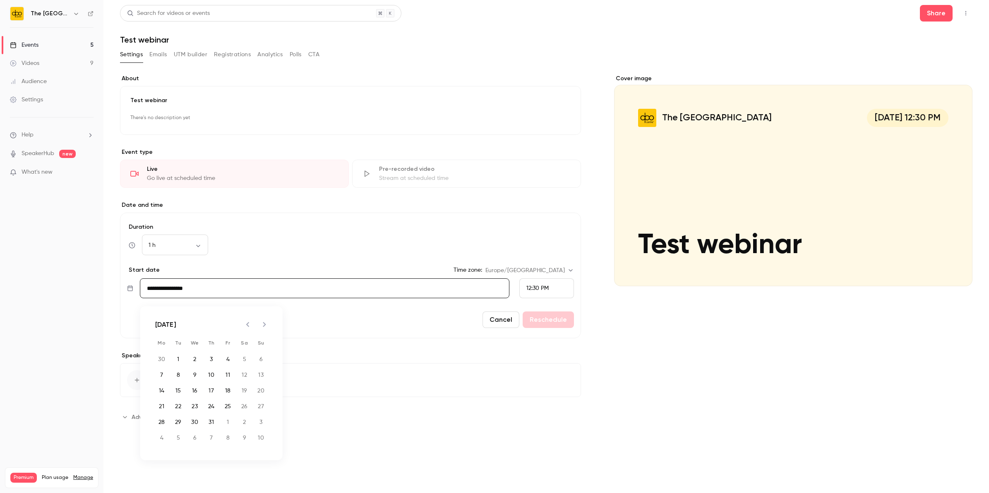
click at [268, 326] on icon "Next month" at bounding box center [265, 325] width 10 height 10
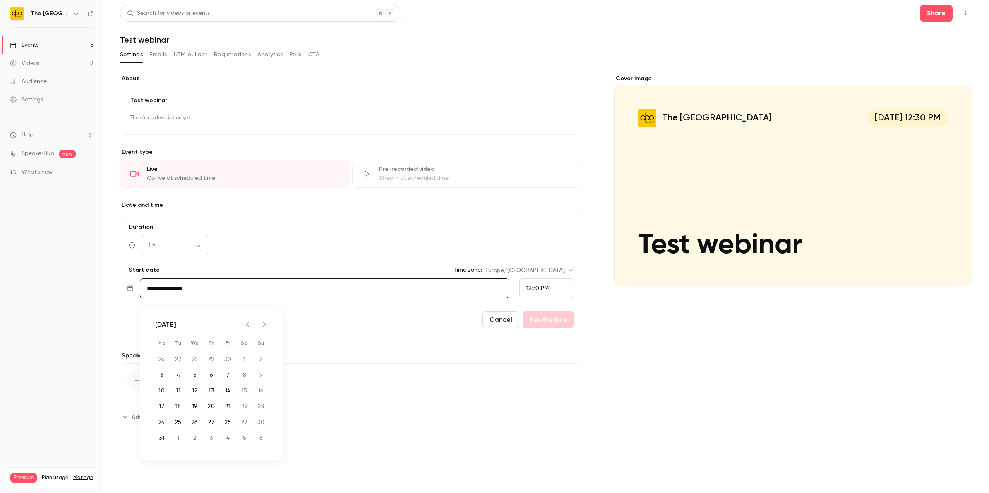
click at [268, 326] on icon "Next month" at bounding box center [265, 325] width 10 height 10
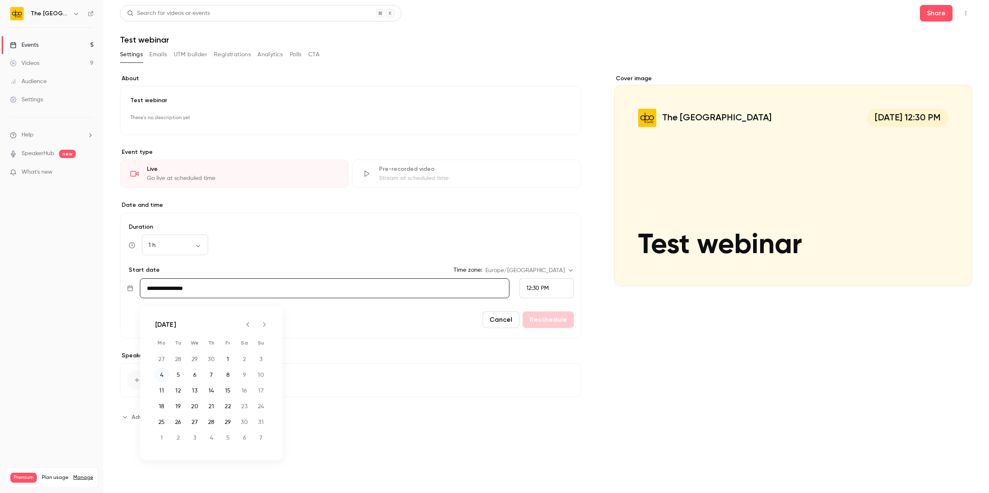
click at [164, 378] on button "4" at bounding box center [161, 375] width 15 height 15
type input "**********"
click at [560, 319] on button "Reschedule" at bounding box center [548, 320] width 51 height 17
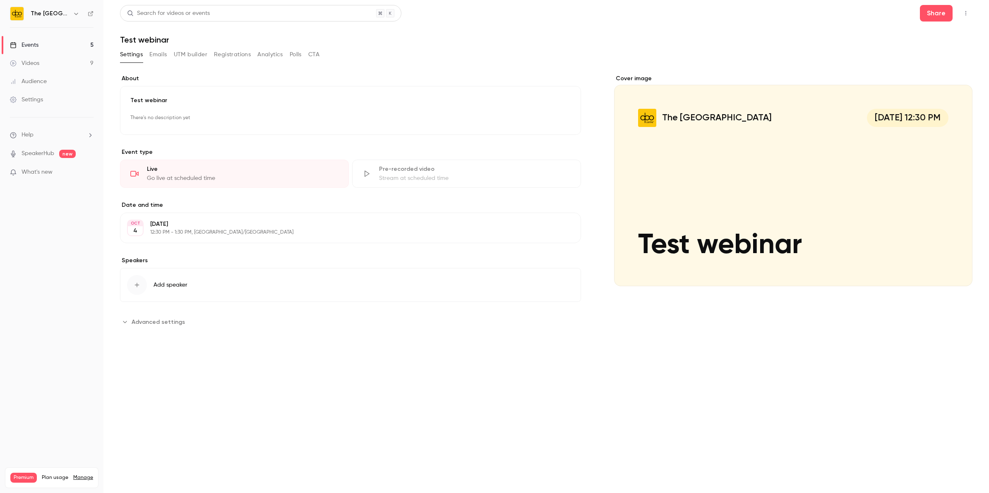
click at [970, 10] on button "button" at bounding box center [966, 13] width 13 height 13
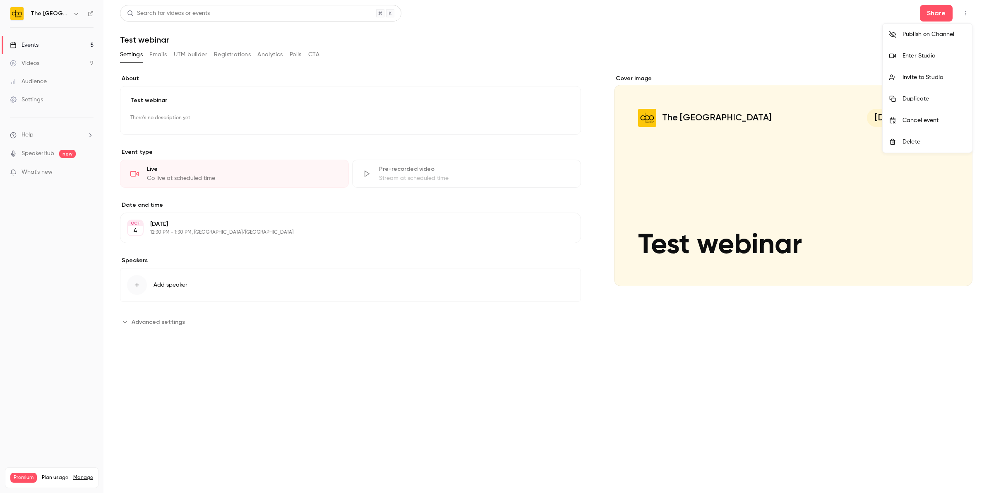
click at [912, 56] on div "Enter Studio" at bounding box center [934, 56] width 63 height 8
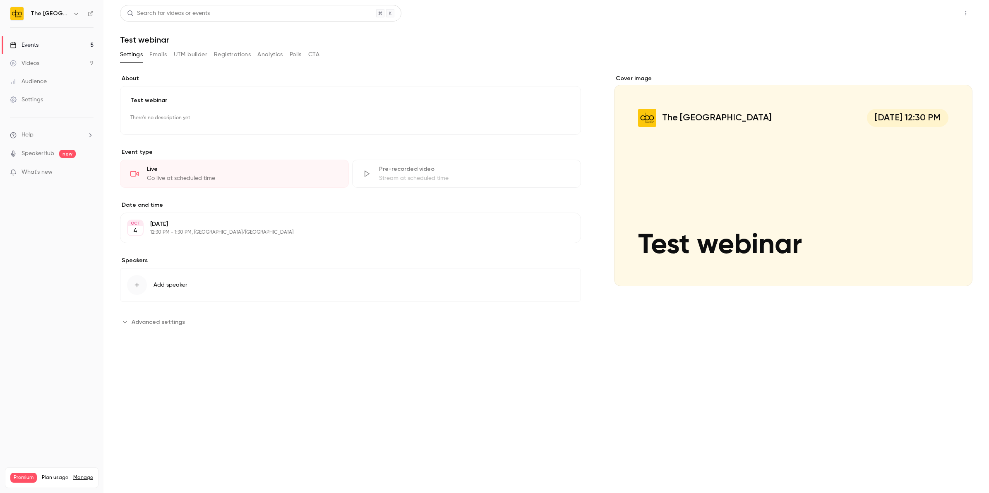
click at [940, 20] on button "Share" at bounding box center [936, 13] width 33 height 17
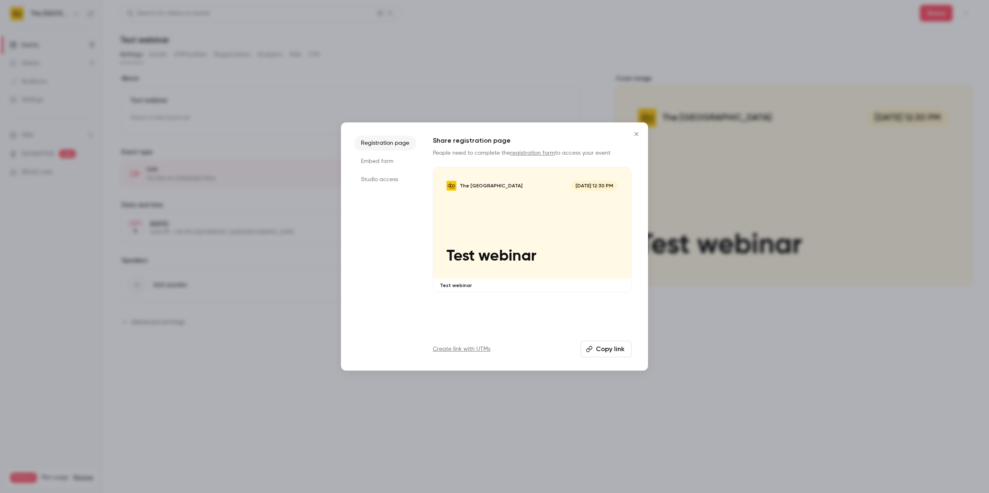
click at [632, 135] on icon "Close" at bounding box center [637, 134] width 10 height 7
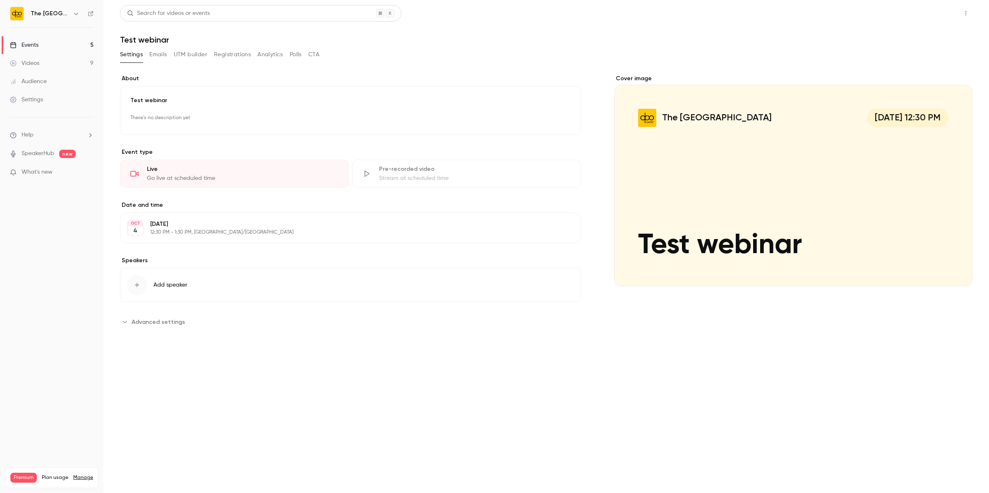
click at [932, 17] on button "Share" at bounding box center [936, 13] width 33 height 17
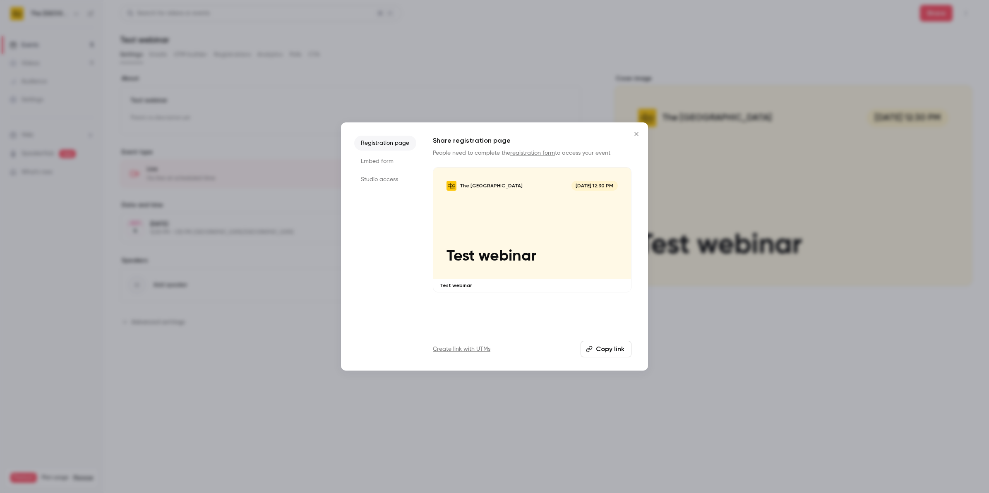
click at [373, 179] on li "Studio access" at bounding box center [385, 179] width 62 height 15
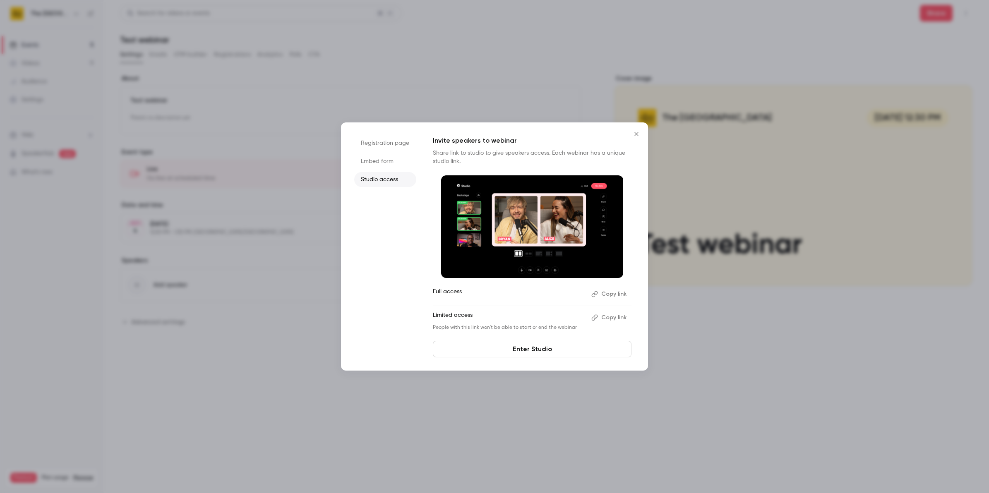
click at [604, 320] on button "Copy link" at bounding box center [609, 317] width 43 height 13
click at [618, 295] on button "Copy link" at bounding box center [609, 294] width 43 height 13
drag, startPoint x: 638, startPoint y: 132, endPoint x: 660, endPoint y: 145, distance: 26.0
click at [638, 132] on icon "Close" at bounding box center [637, 134] width 10 height 7
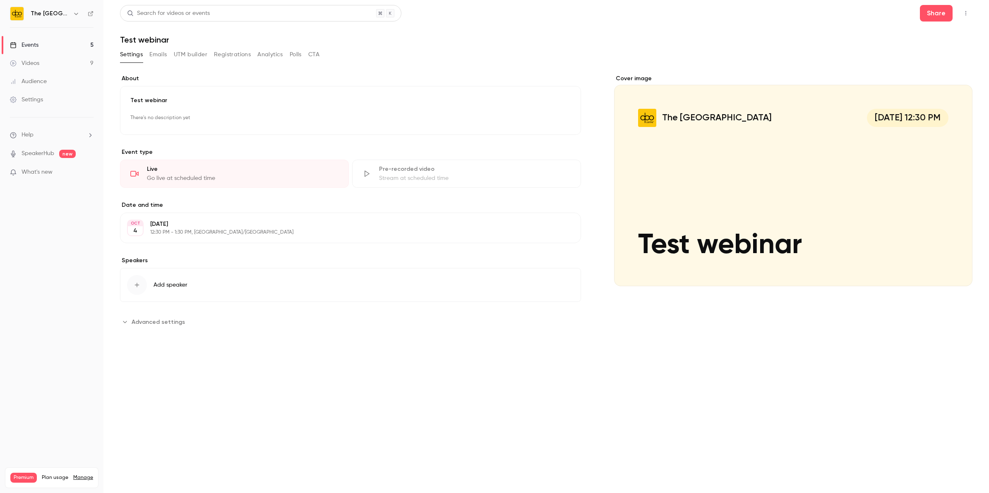
scroll to position [114, 0]
click at [936, 11] on button "Share" at bounding box center [936, 13] width 33 height 17
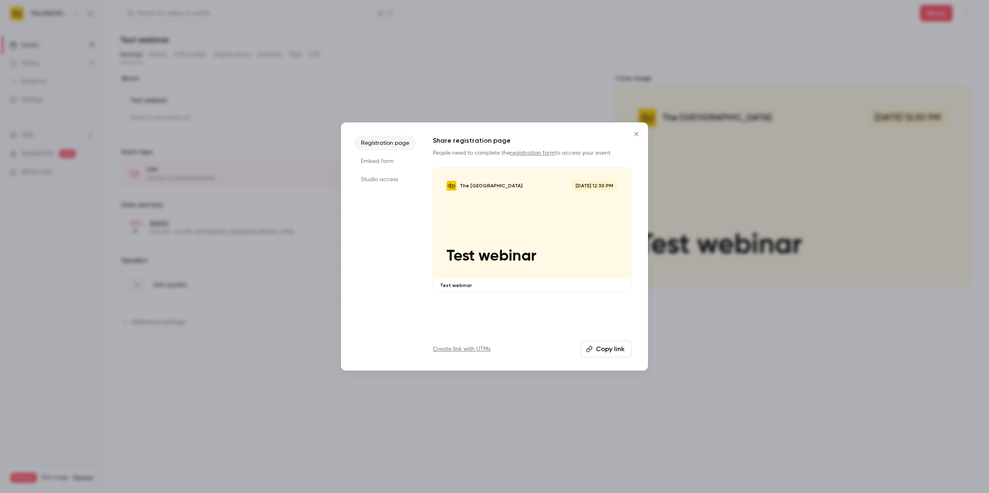
click at [373, 178] on li "Studio access" at bounding box center [385, 179] width 62 height 15
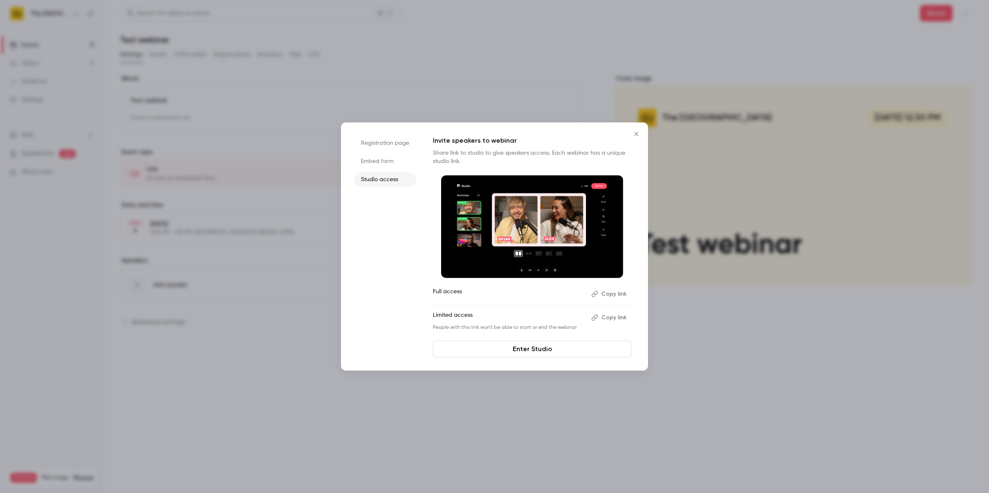
click at [633, 136] on icon "Close" at bounding box center [637, 134] width 10 height 7
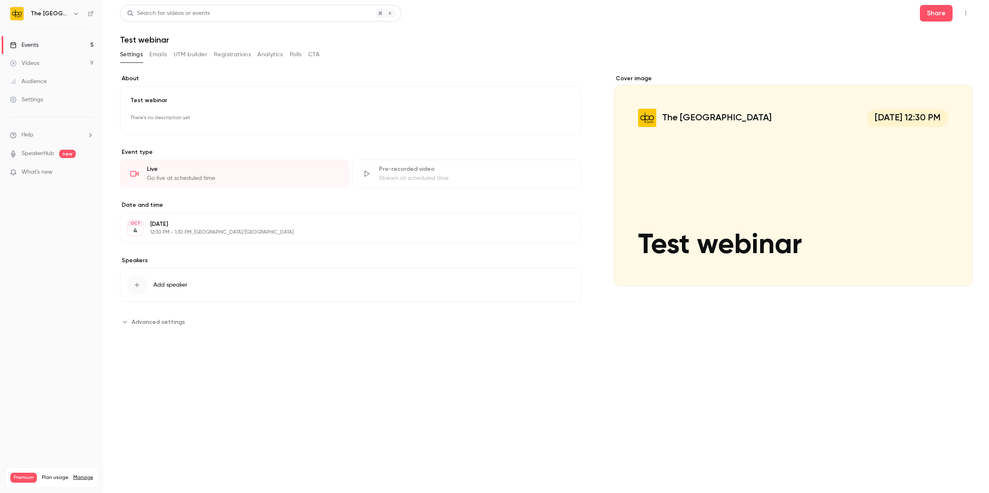
click at [948, 1] on main "**********" at bounding box center [547, 246] width 886 height 493
click at [941, 11] on button "Share" at bounding box center [936, 13] width 33 height 17
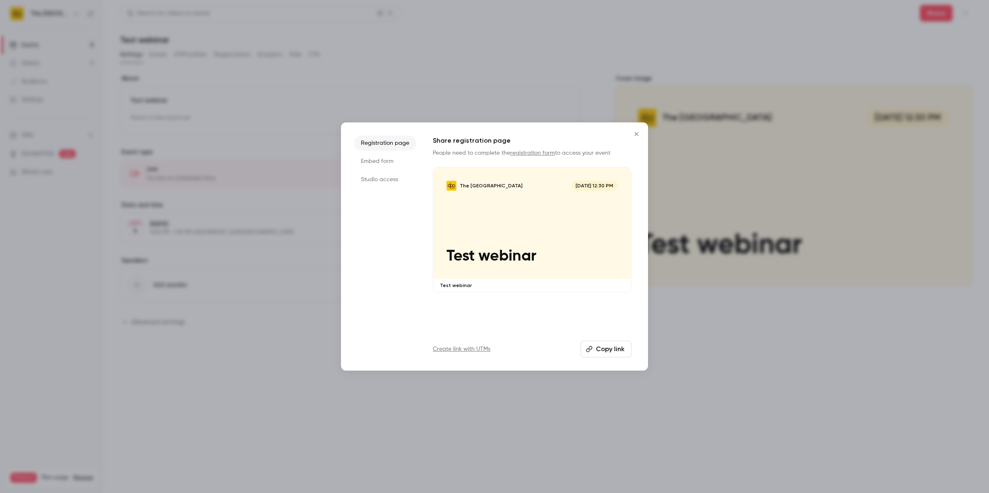
click at [388, 183] on li "Studio access" at bounding box center [385, 179] width 62 height 15
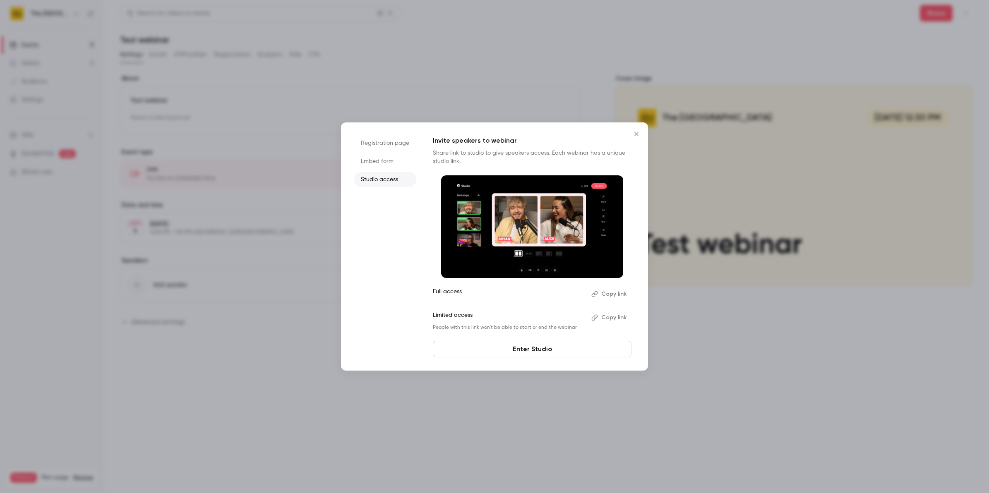
click at [480, 351] on link "Enter Studio" at bounding box center [532, 349] width 199 height 17
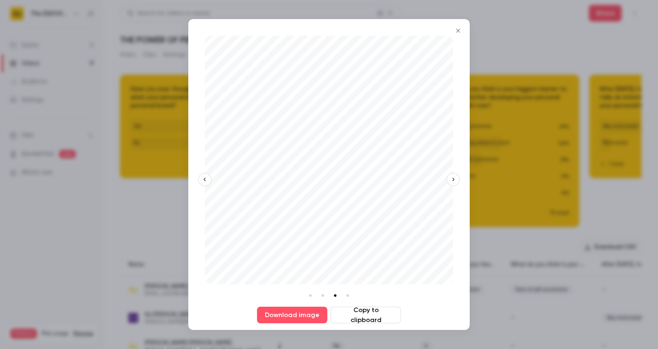
scroll to position [0, 102]
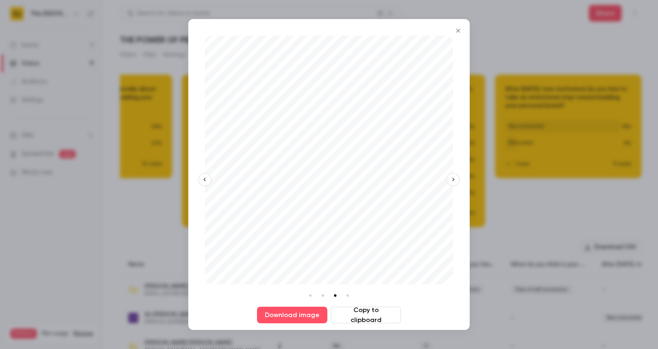
drag, startPoint x: 149, startPoint y: 67, endPoint x: 151, endPoint y: 31, distance: 35.7
click at [149, 67] on div at bounding box center [329, 174] width 658 height 349
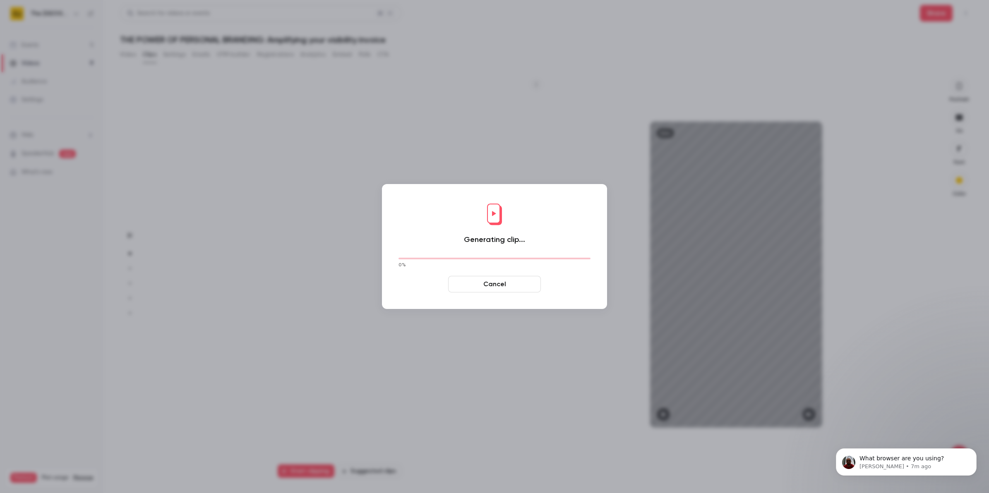
scroll to position [401, 0]
